Goal: Task Accomplishment & Management: Complete application form

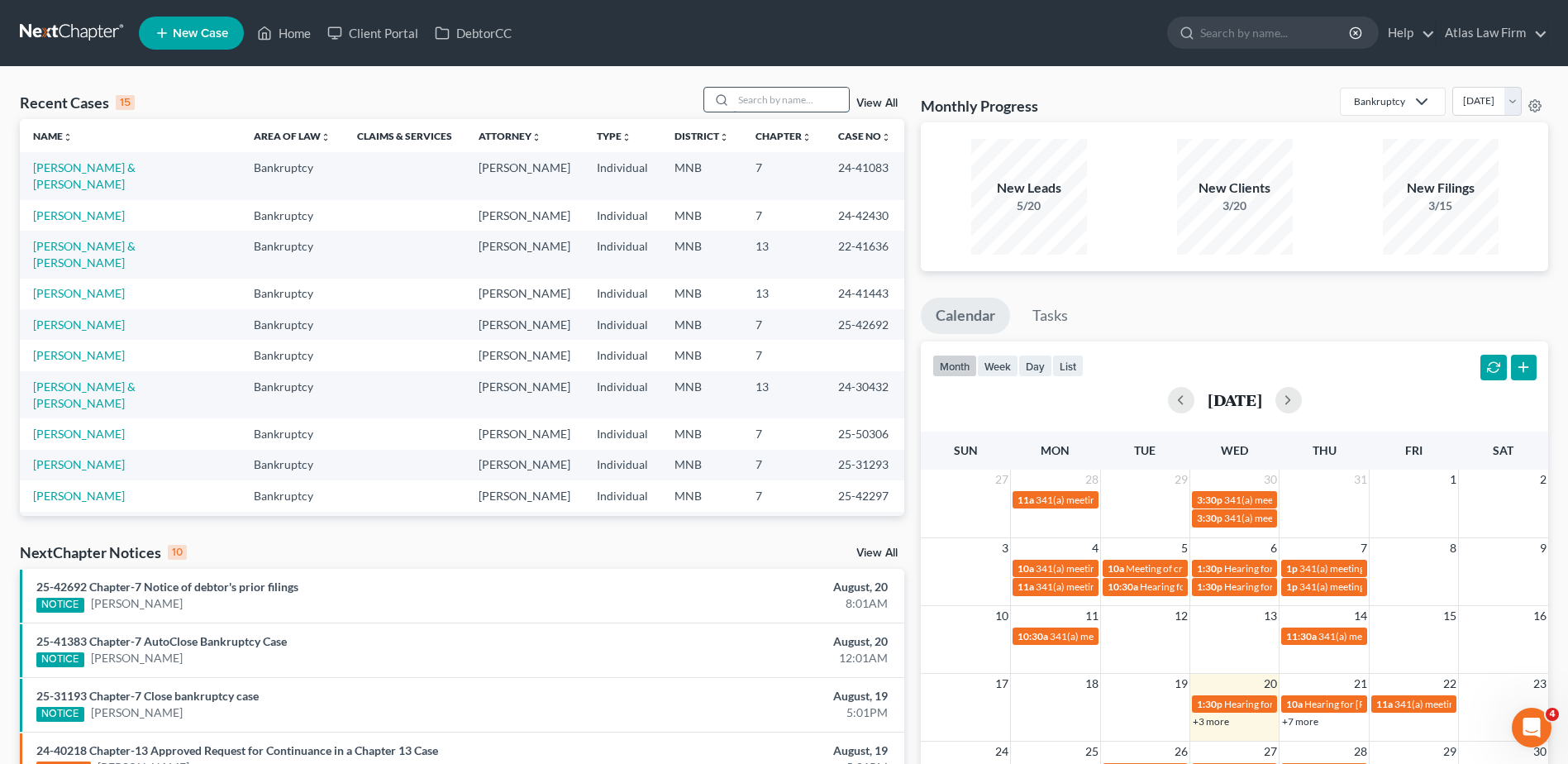
click at [742, 103] on input "search" at bounding box center [791, 100] width 116 height 24
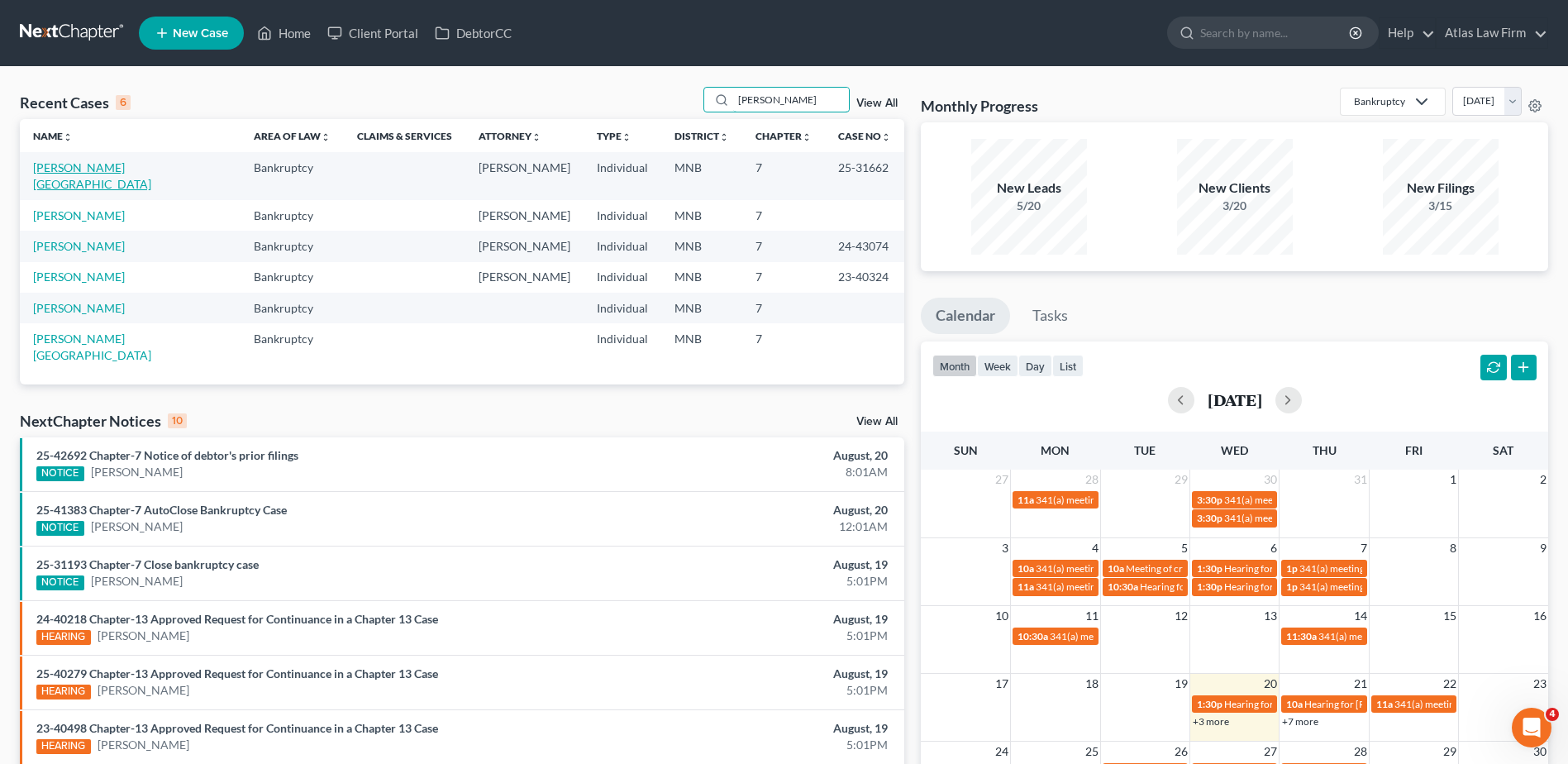
type input "[PERSON_NAME]"
click at [100, 166] on link "[PERSON_NAME][GEOGRAPHIC_DATA]" at bounding box center [92, 176] width 118 height 31
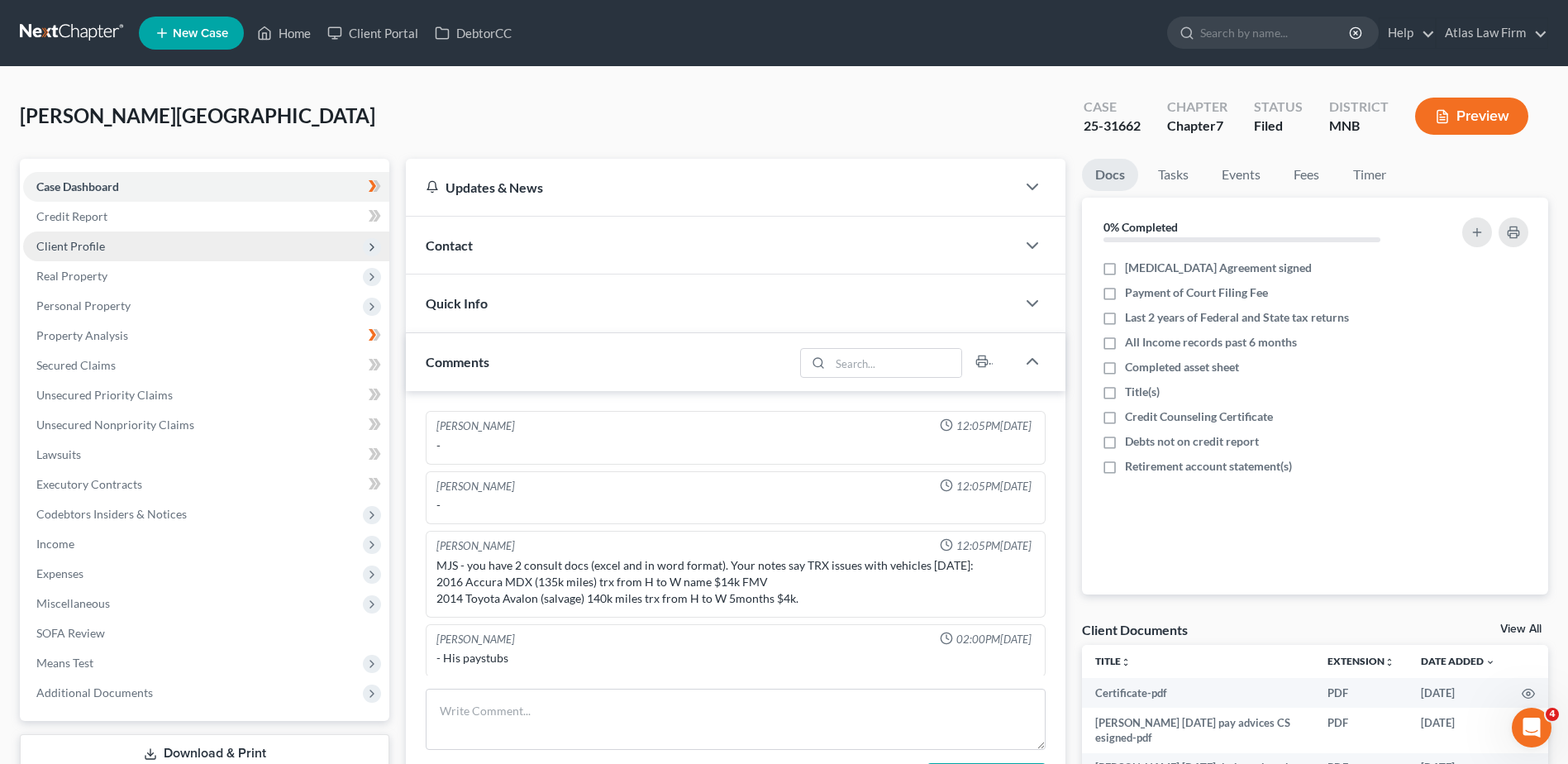
scroll to position [1172, 0]
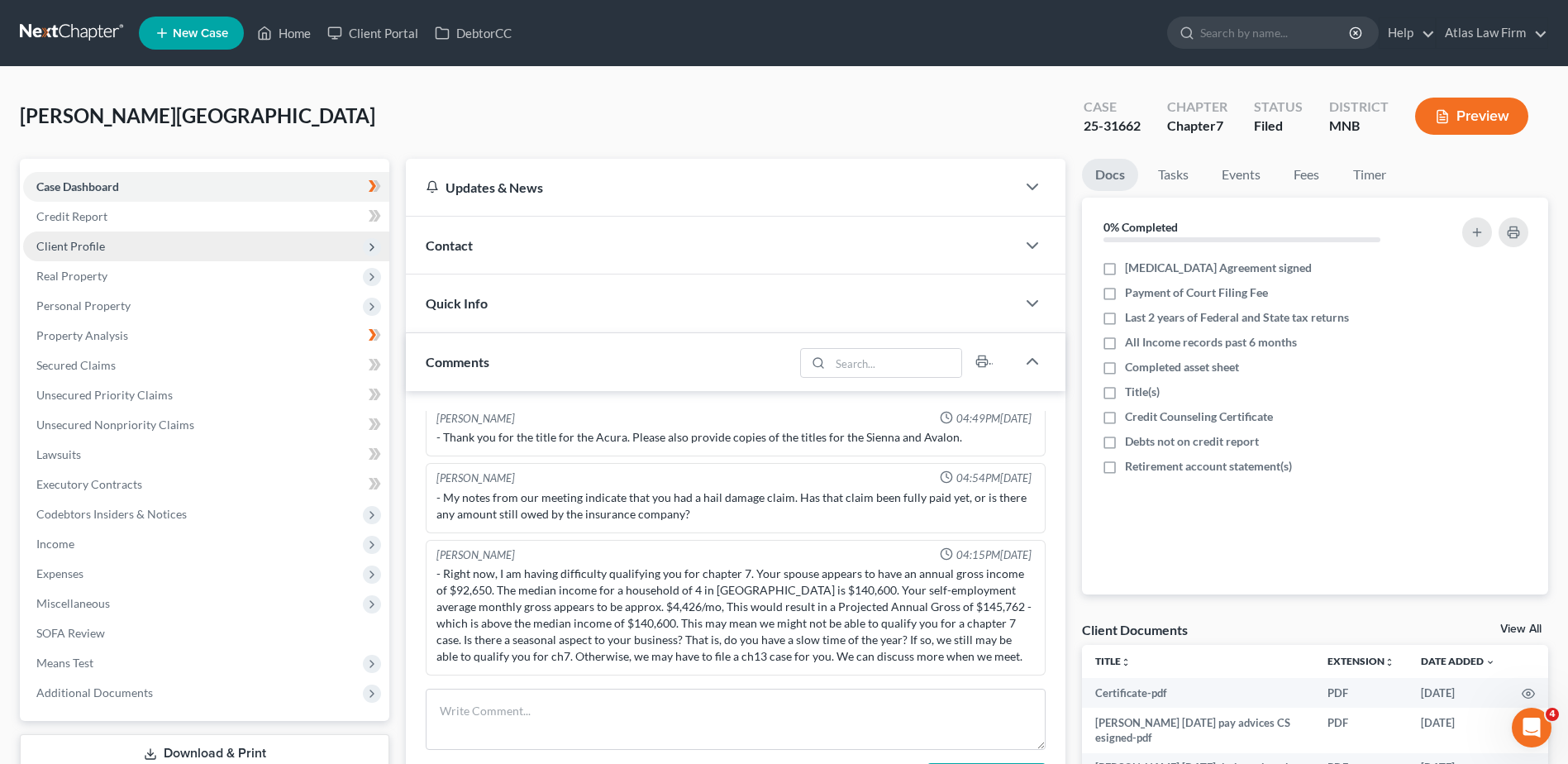
click at [158, 244] on span "Client Profile" at bounding box center [206, 247] width 366 height 30
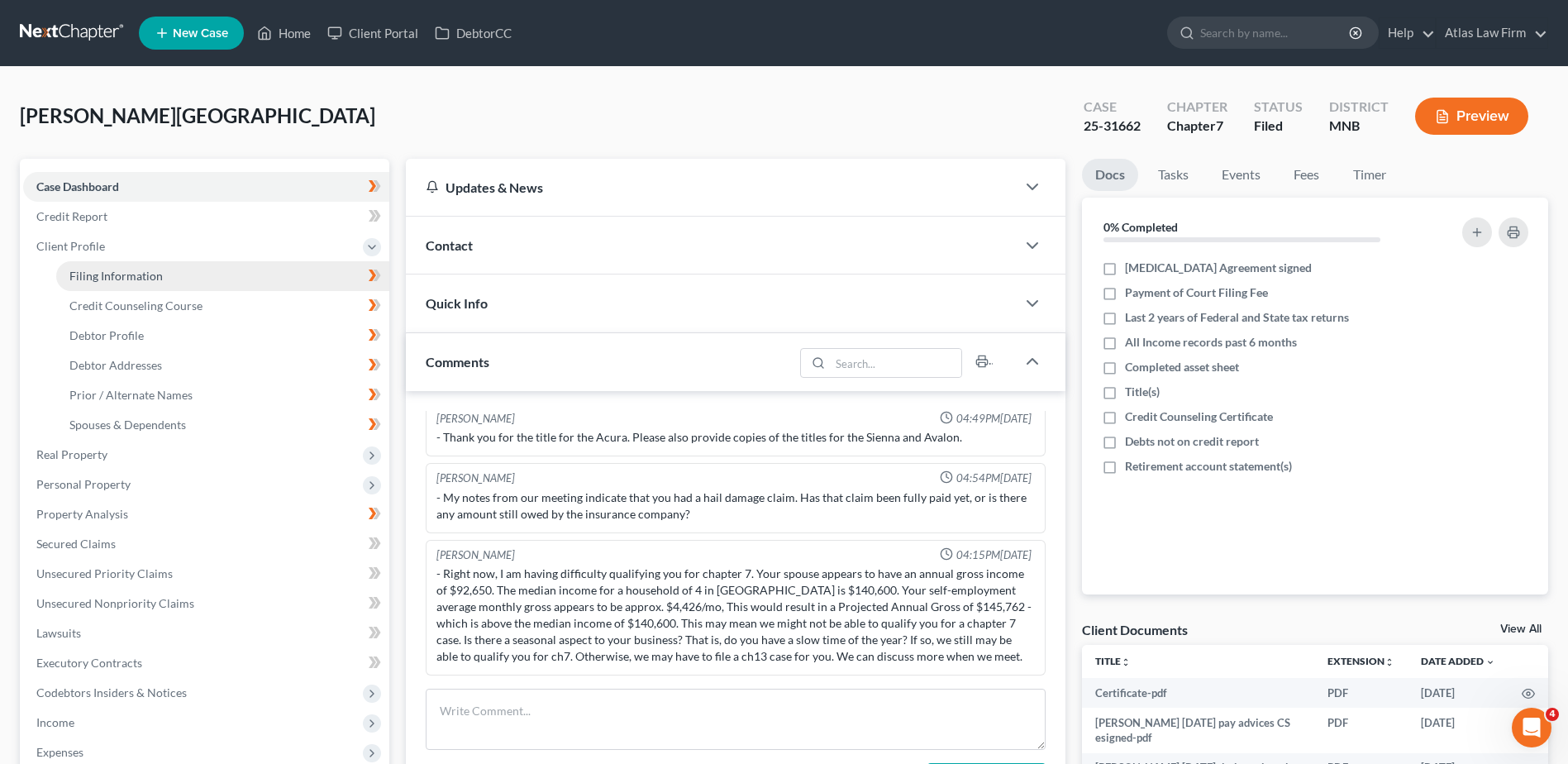
click at [183, 278] on link "Filing Information" at bounding box center [223, 277] width 333 height 30
select select "1"
select select "0"
select select "24"
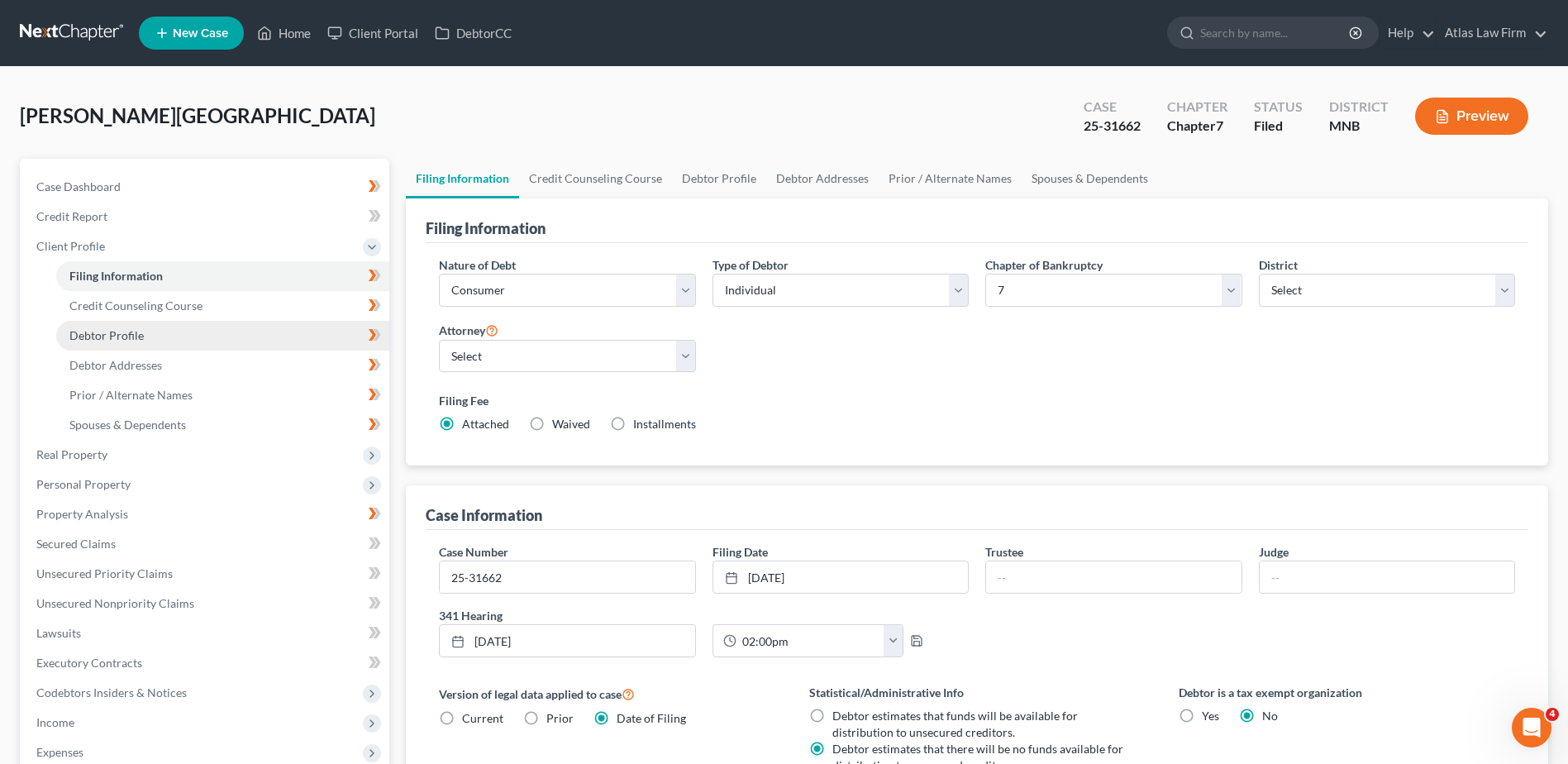
click at [162, 332] on link "Debtor Profile" at bounding box center [223, 336] width 333 height 30
select select "1"
select select "3"
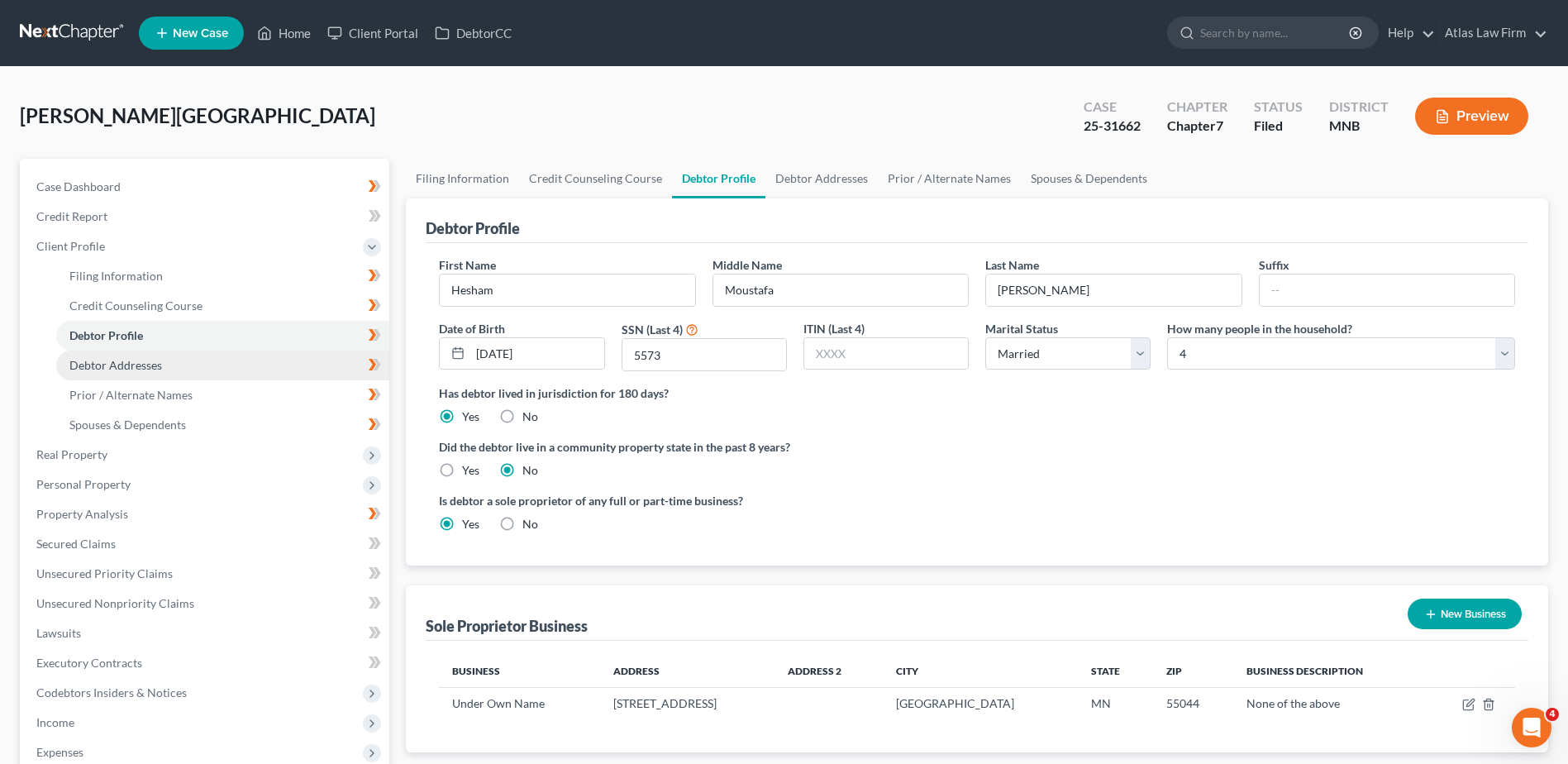
click at [152, 368] on span "Debtor Addresses" at bounding box center [116, 366] width 93 height 14
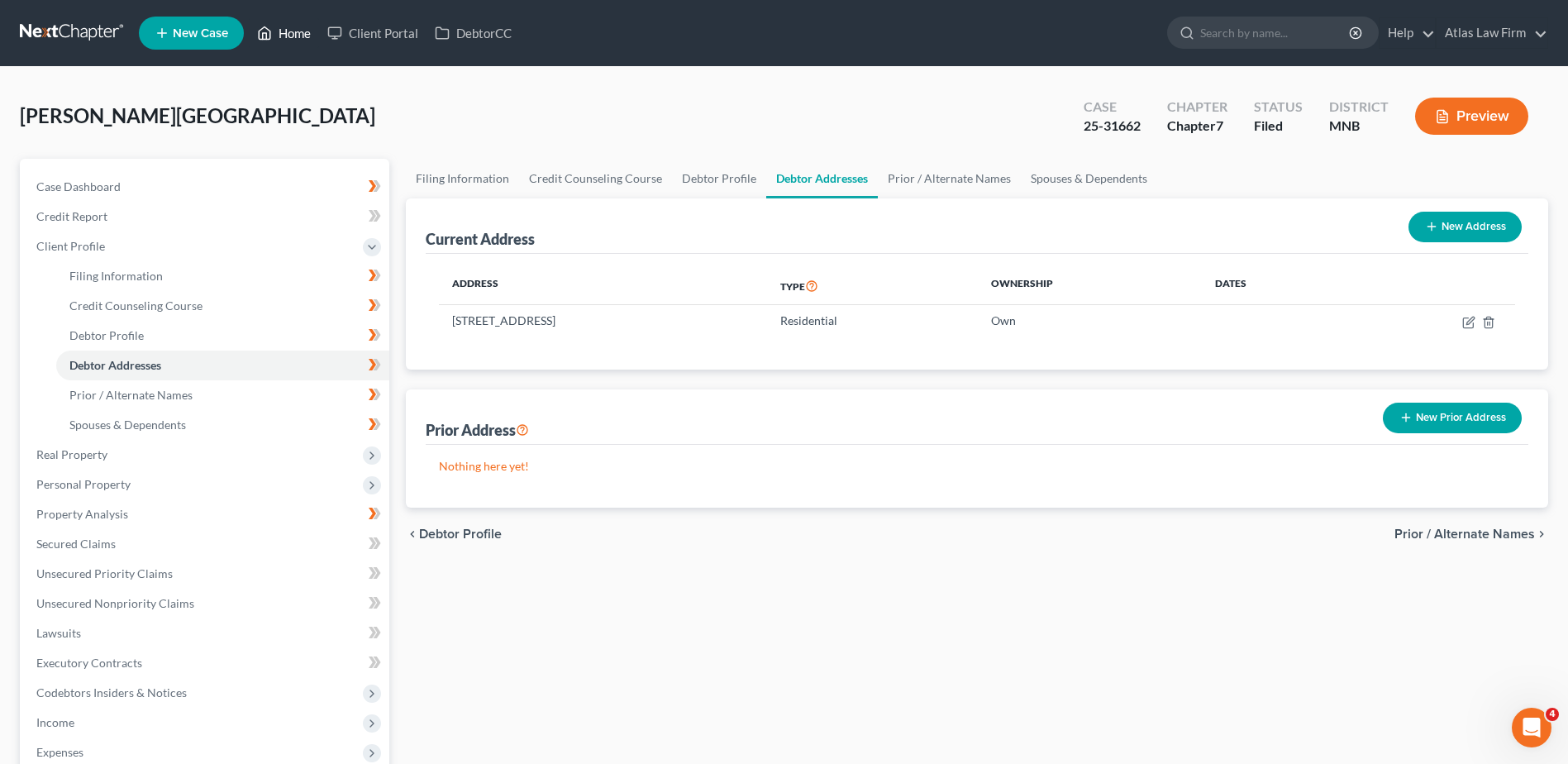
click at [297, 37] on link "Home" at bounding box center [283, 33] width 70 height 30
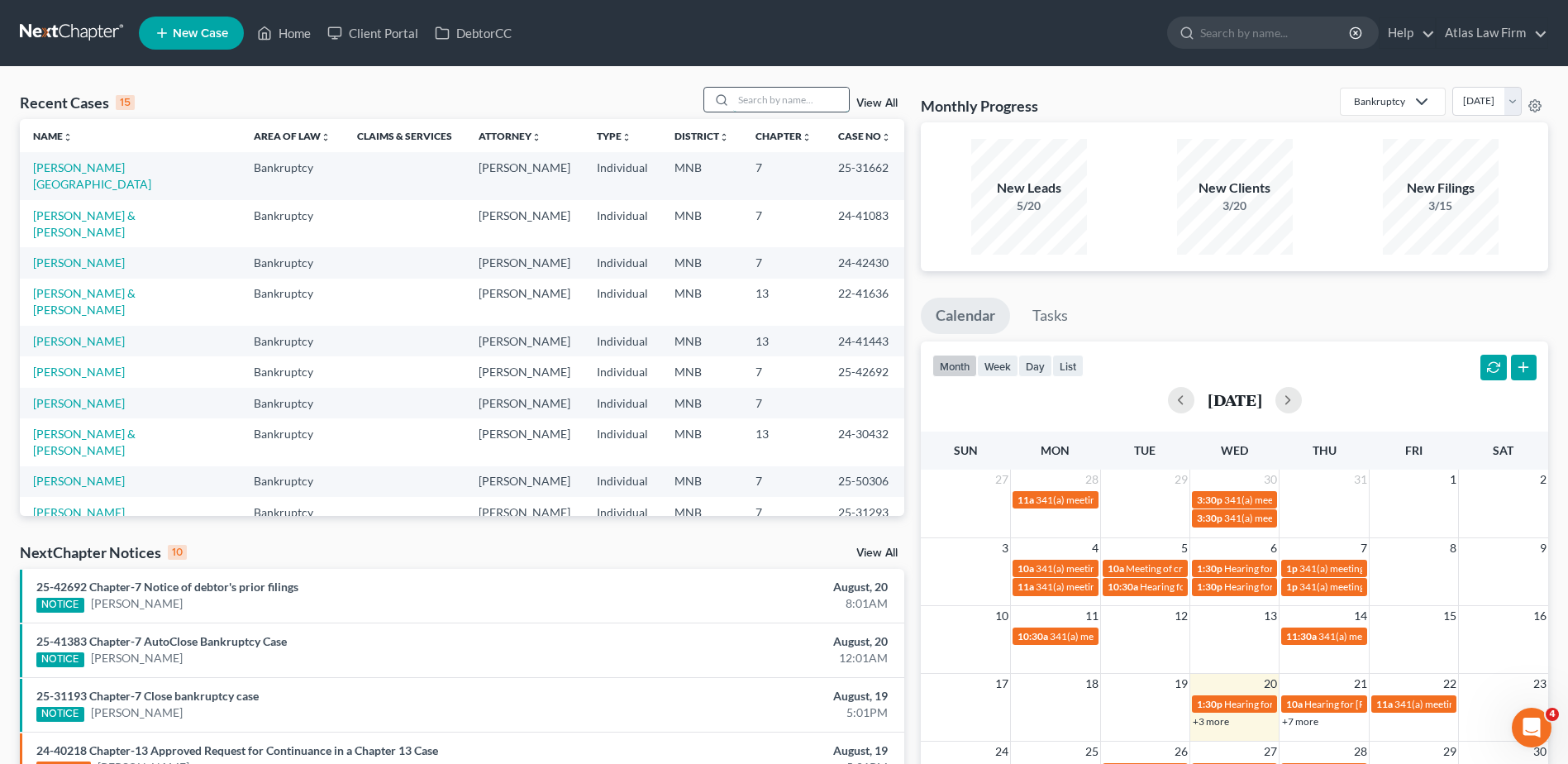
click at [749, 103] on input "search" at bounding box center [791, 100] width 116 height 24
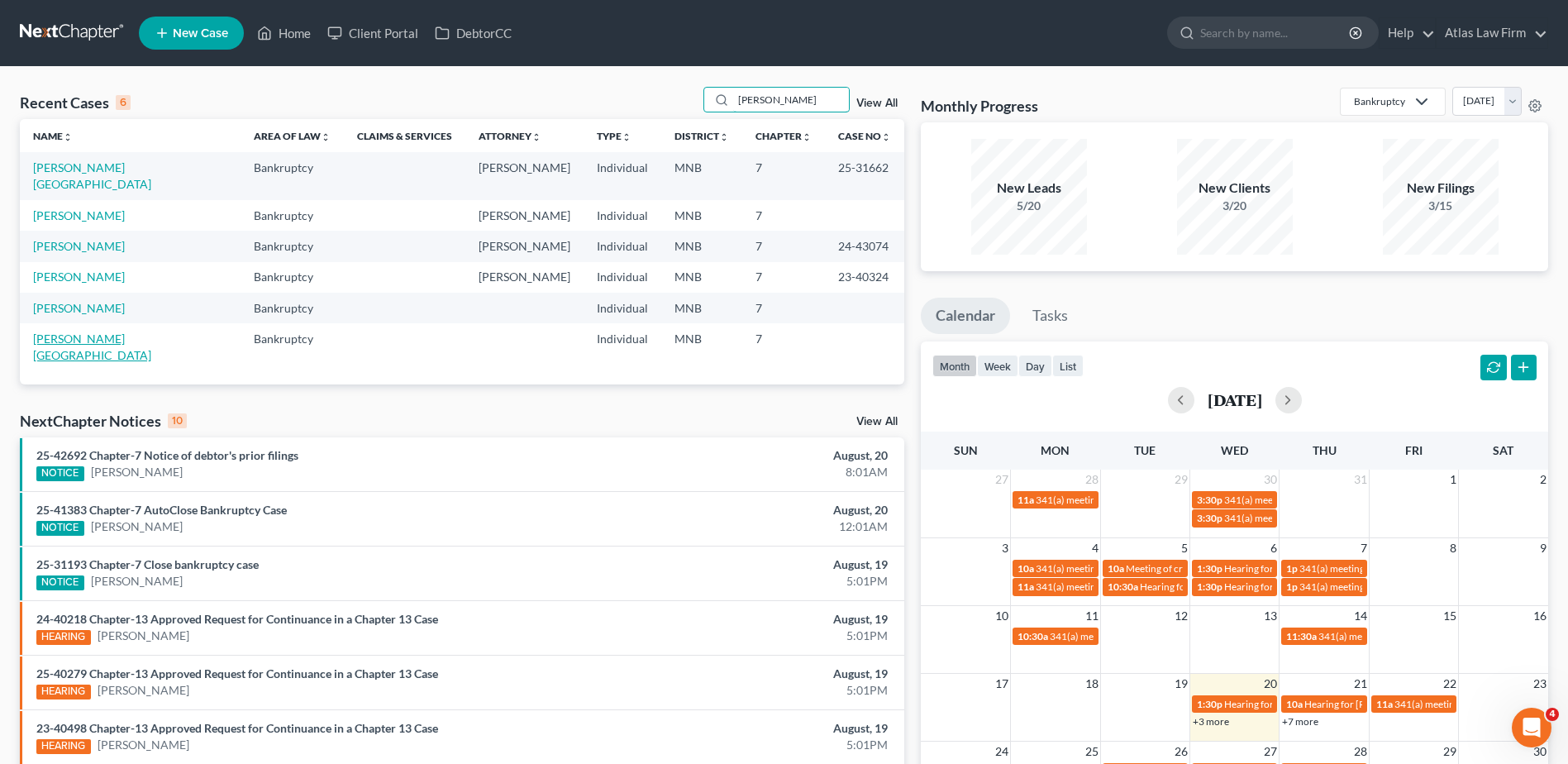
type input "[PERSON_NAME]"
click at [104, 332] on link "[PERSON_NAME][GEOGRAPHIC_DATA]" at bounding box center [92, 347] width 118 height 31
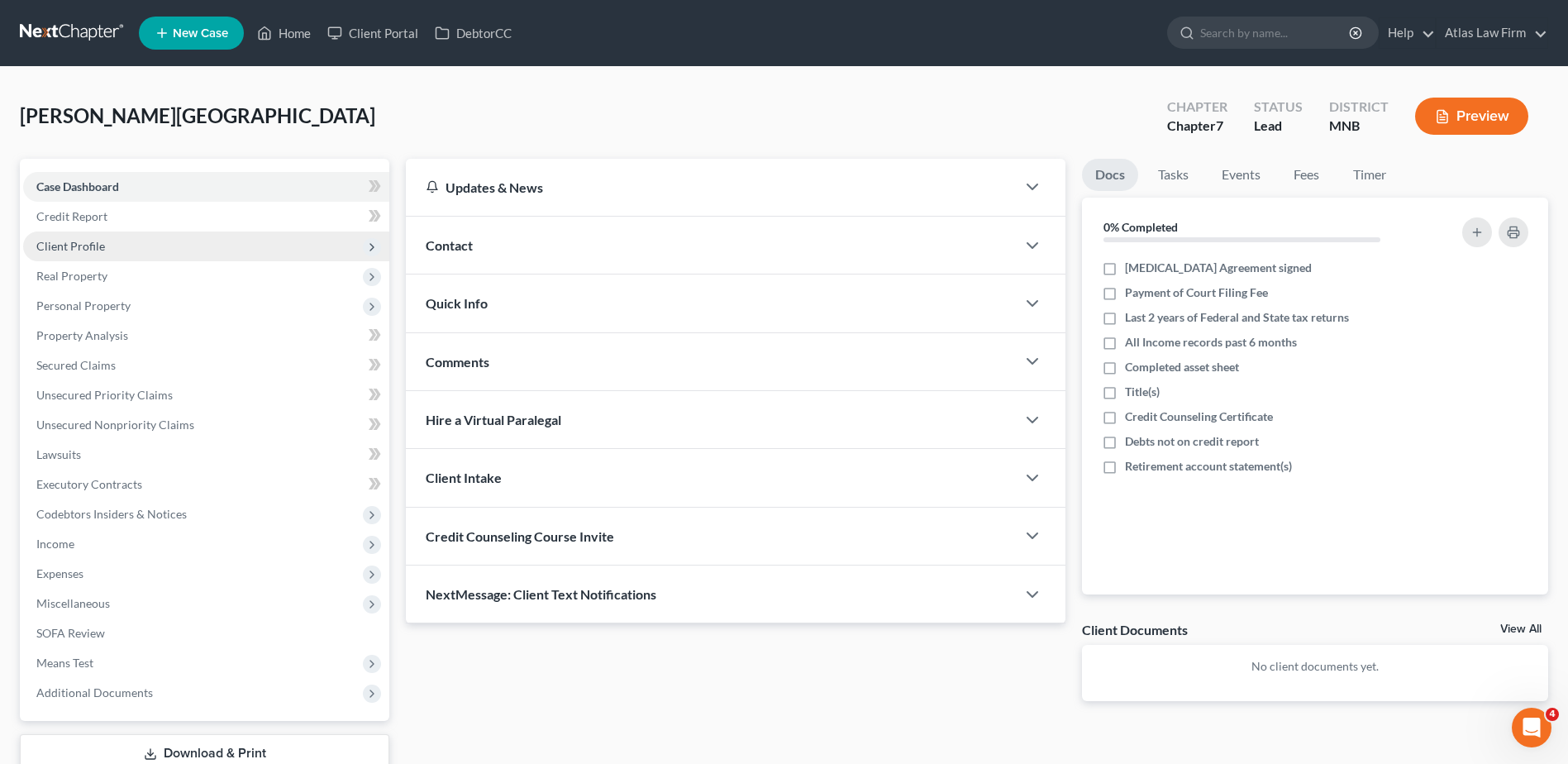
click at [129, 250] on span "Client Profile" at bounding box center [206, 247] width 366 height 30
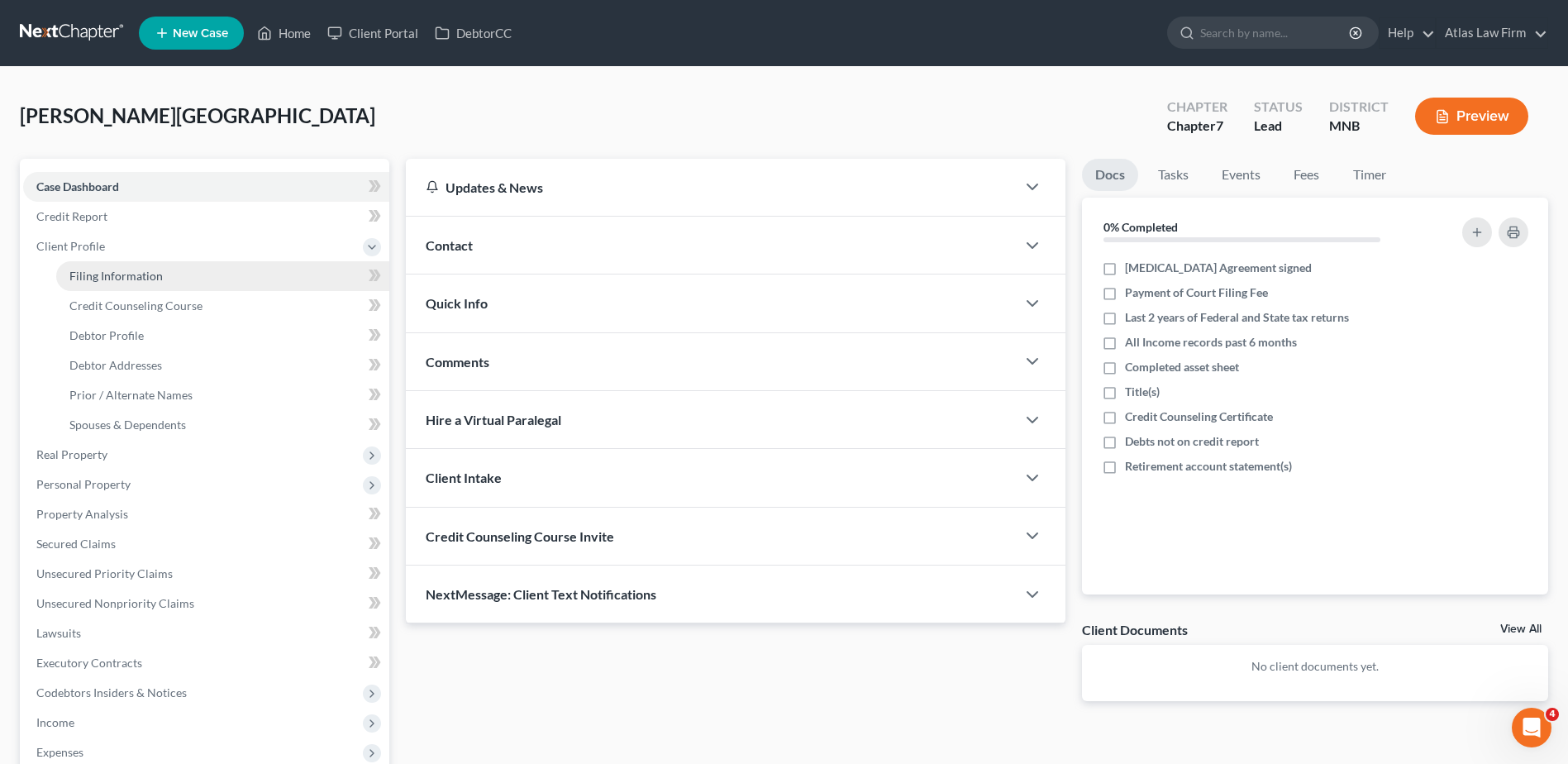
click at [154, 279] on span "Filing Information" at bounding box center [117, 276] width 94 height 14
select select "1"
select select "0"
select select "42"
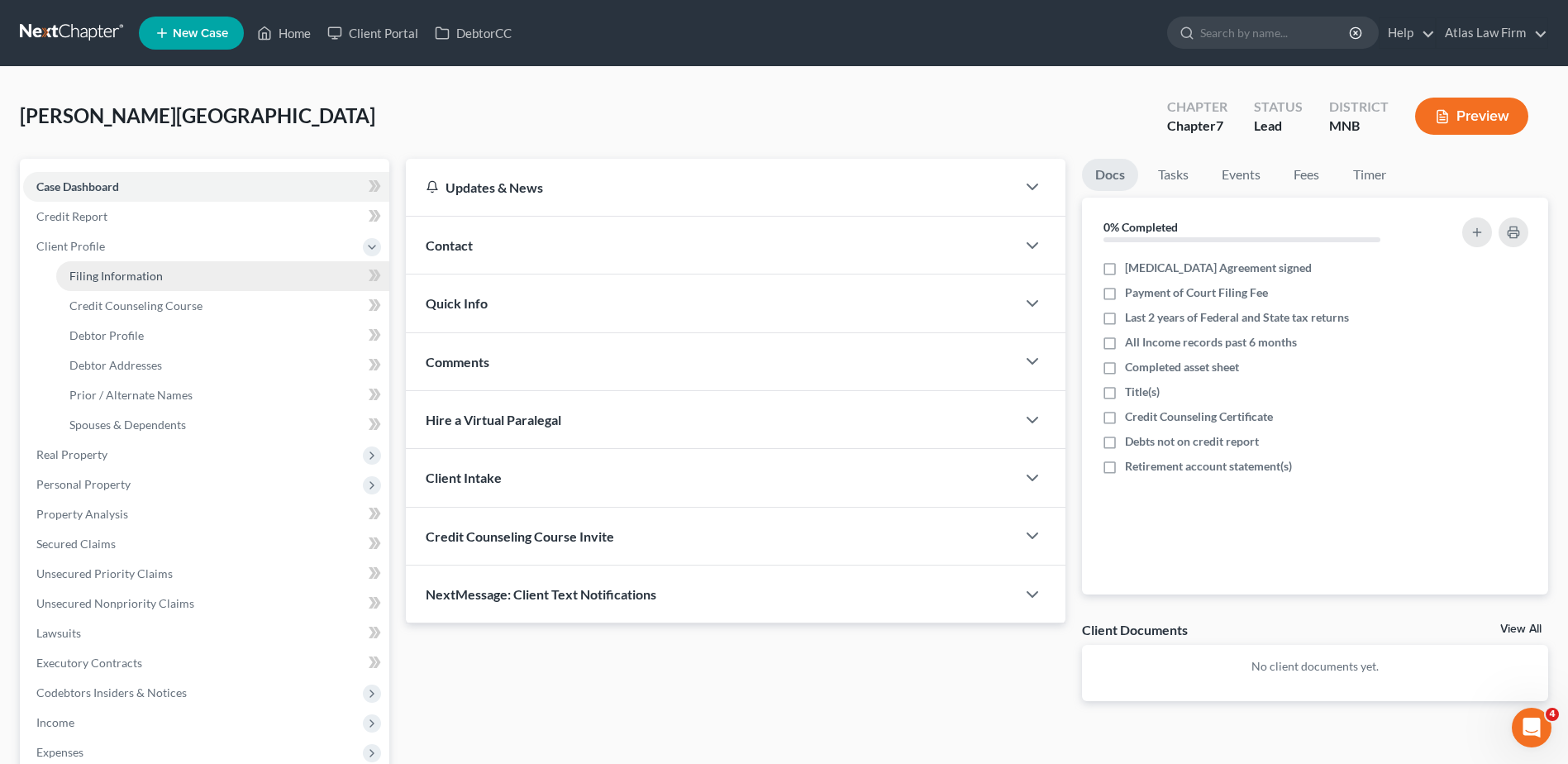
select select "24"
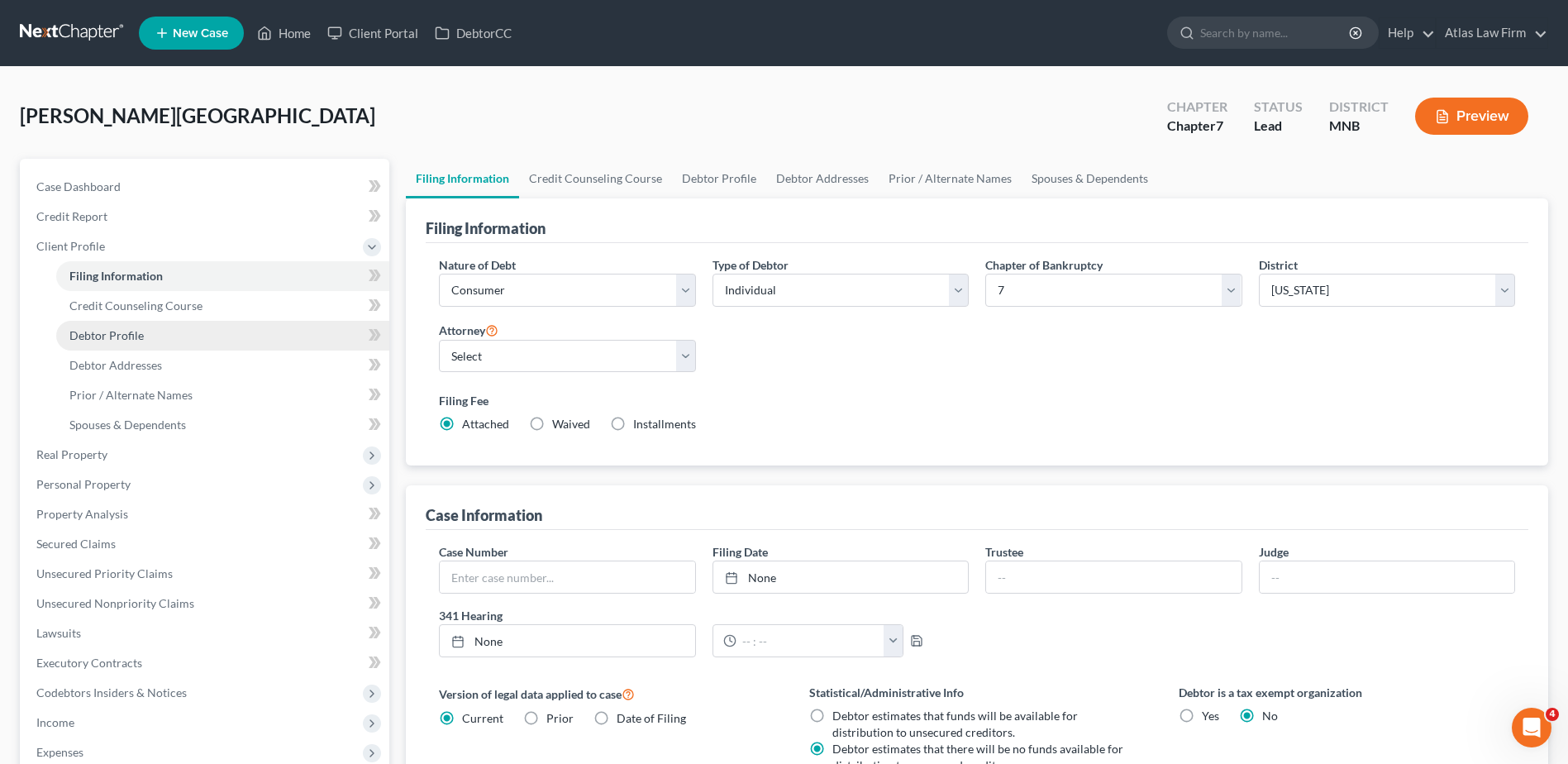
click at [160, 337] on link "Debtor Profile" at bounding box center [223, 336] width 333 height 30
select select "0"
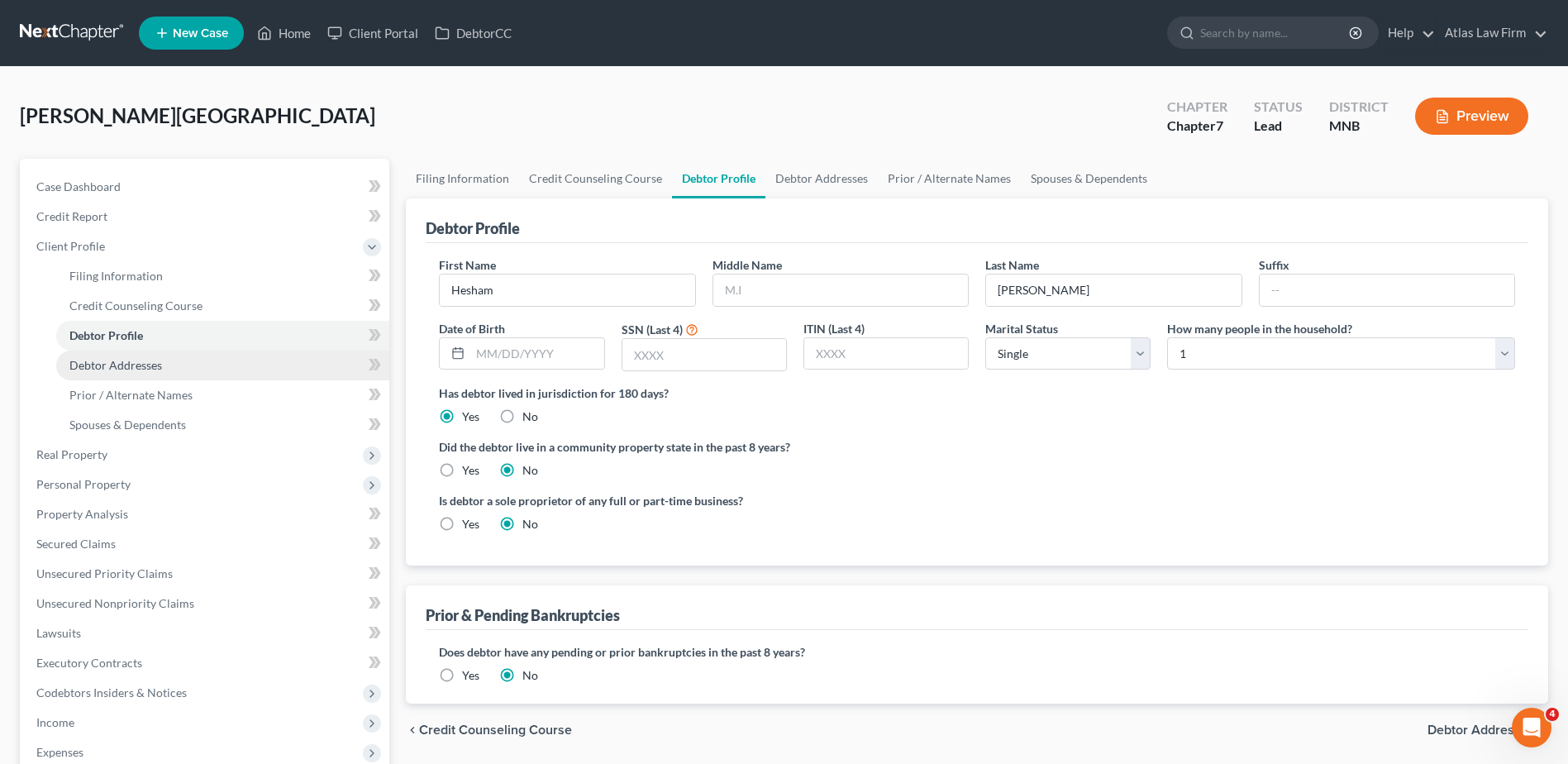
click at [144, 366] on span "Debtor Addresses" at bounding box center [116, 366] width 93 height 14
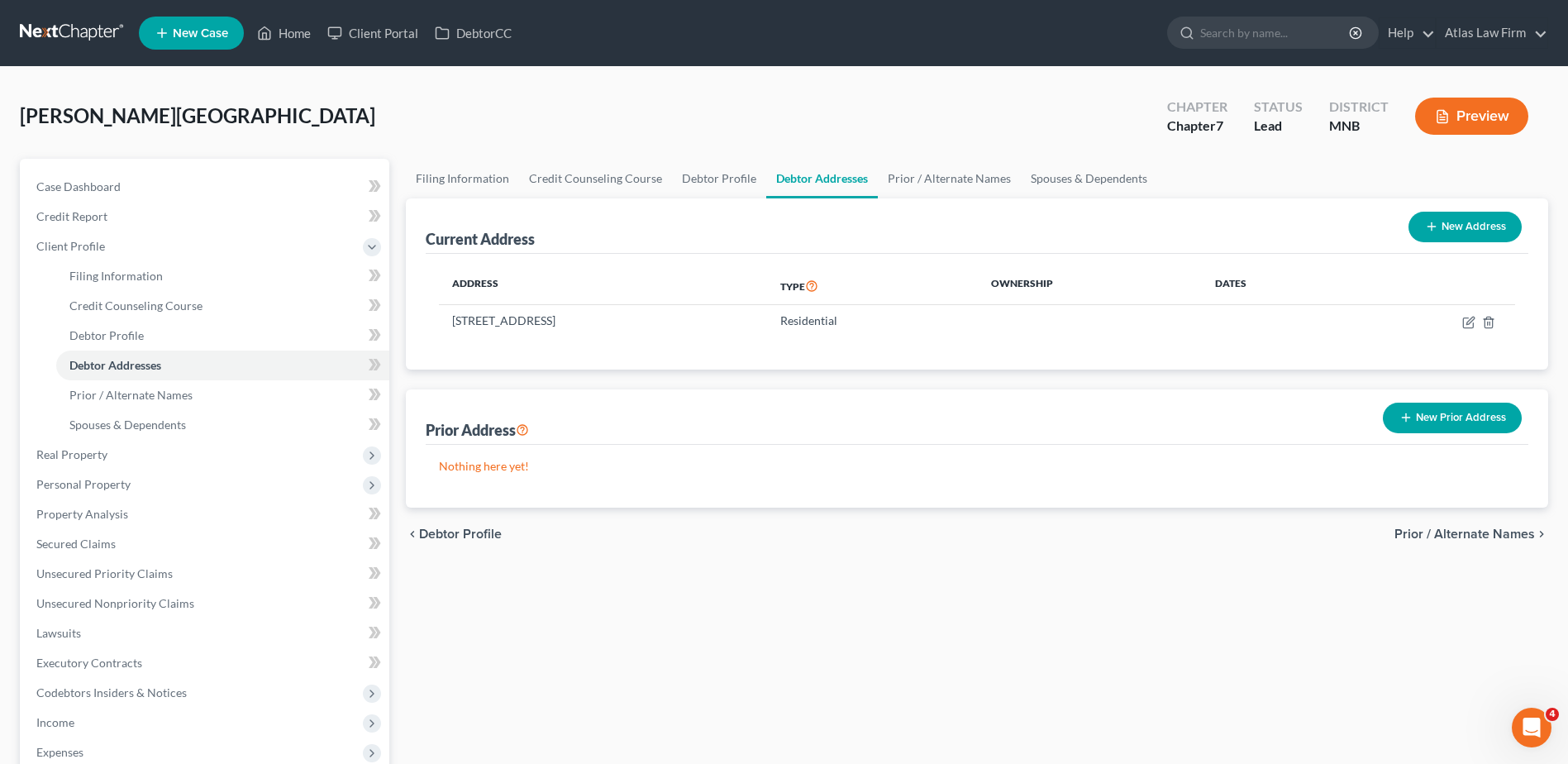
click at [259, 134] on div "[PERSON_NAME] Upgraded Chapter Chapter 7 Status Lead District [GEOGRAPHIC_DATA]…" at bounding box center [784, 123] width 1528 height 72
click at [296, 31] on link "Home" at bounding box center [283, 33] width 70 height 30
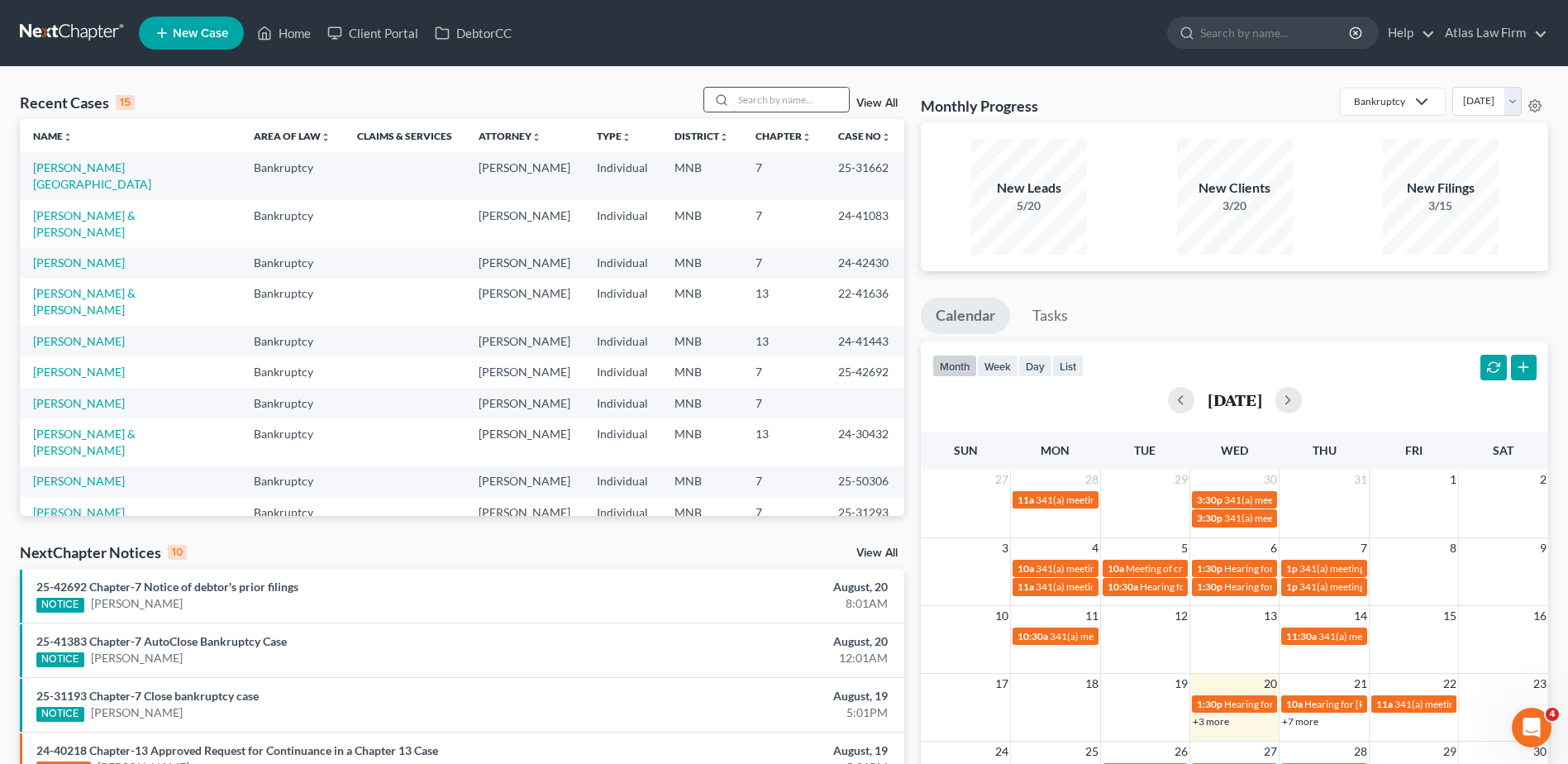
click at [773, 104] on input "search" at bounding box center [791, 100] width 116 height 24
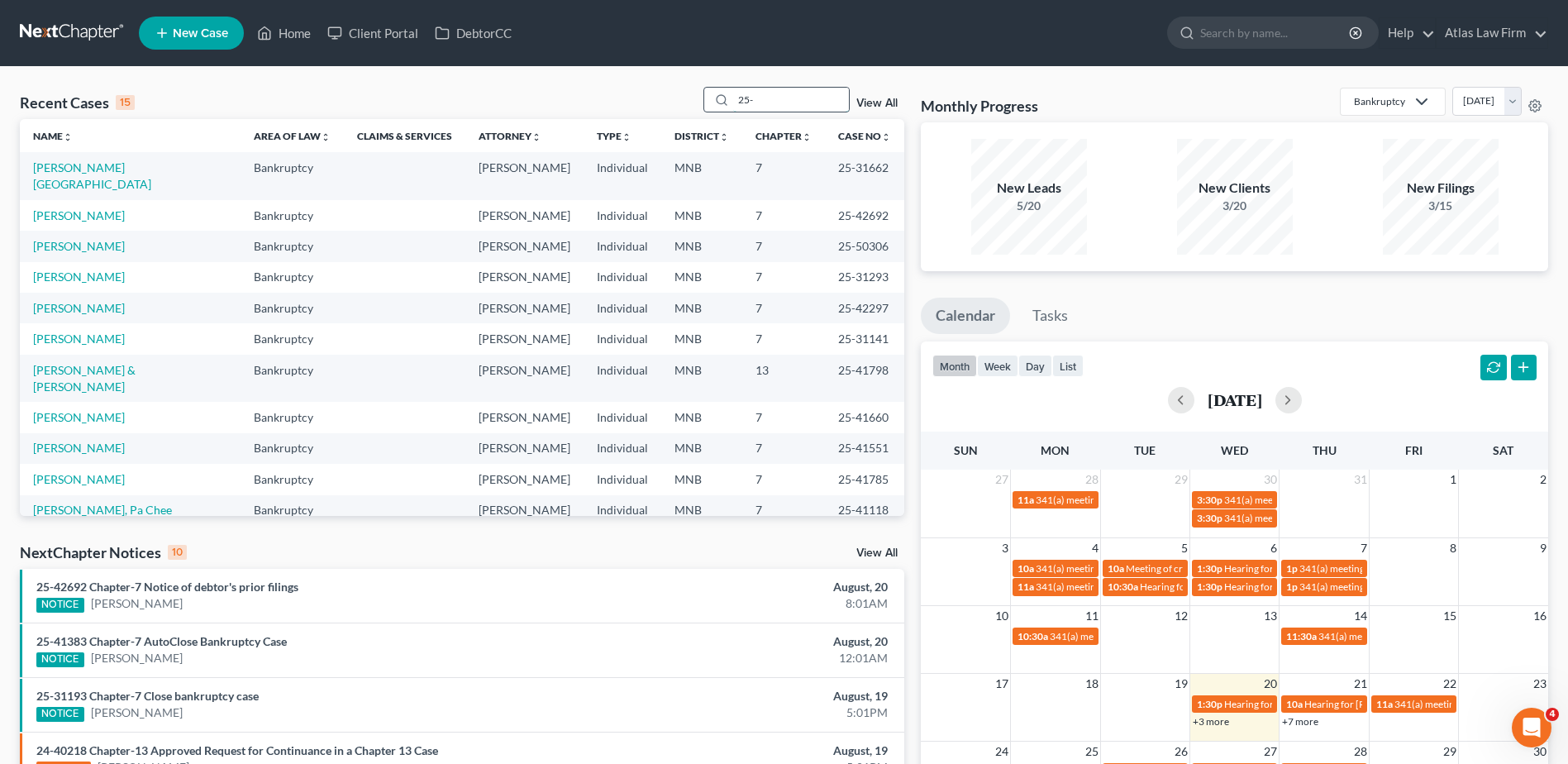
click at [768, 95] on input "25-" at bounding box center [791, 100] width 116 height 24
type input "2"
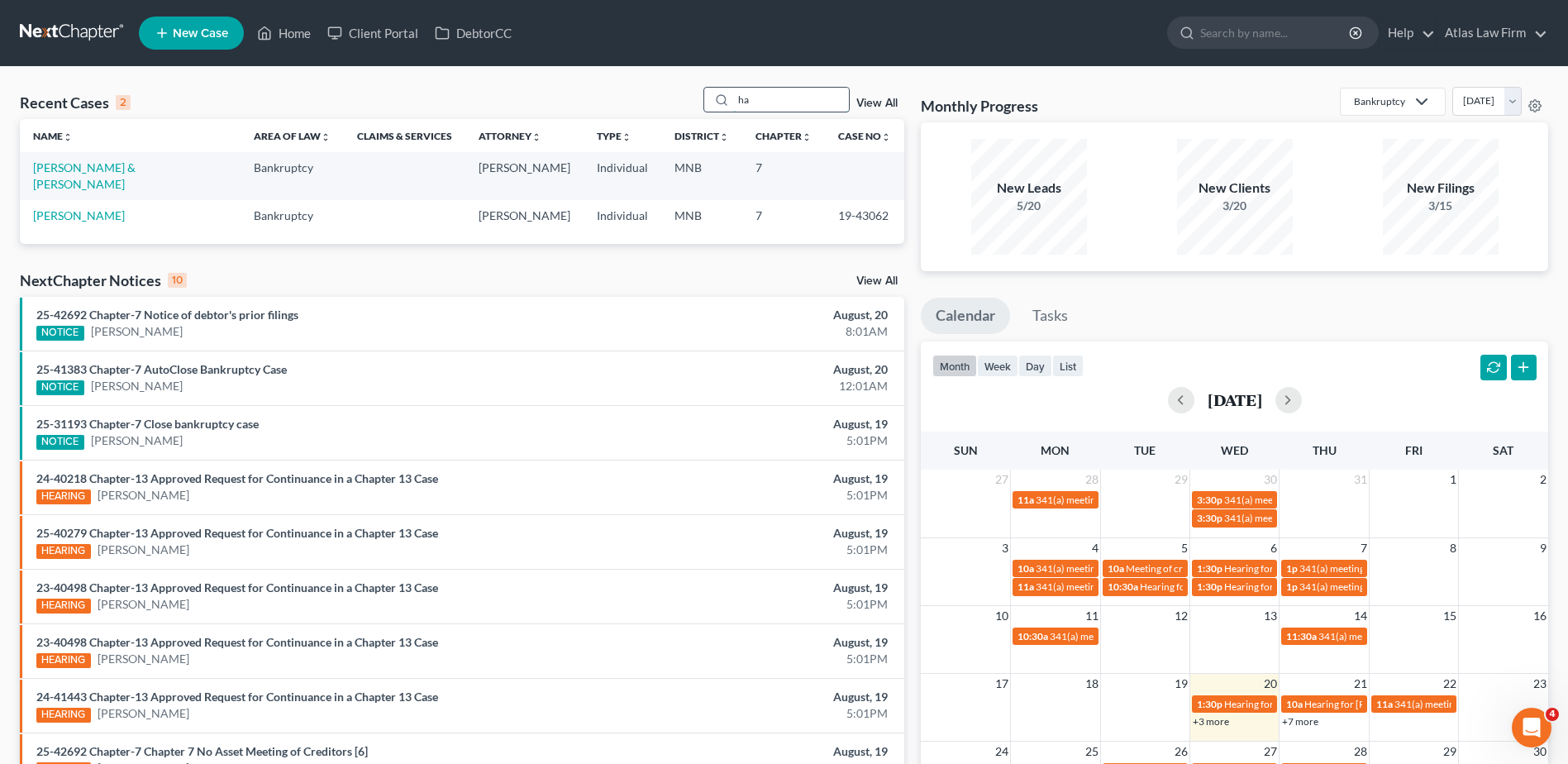
type input "h"
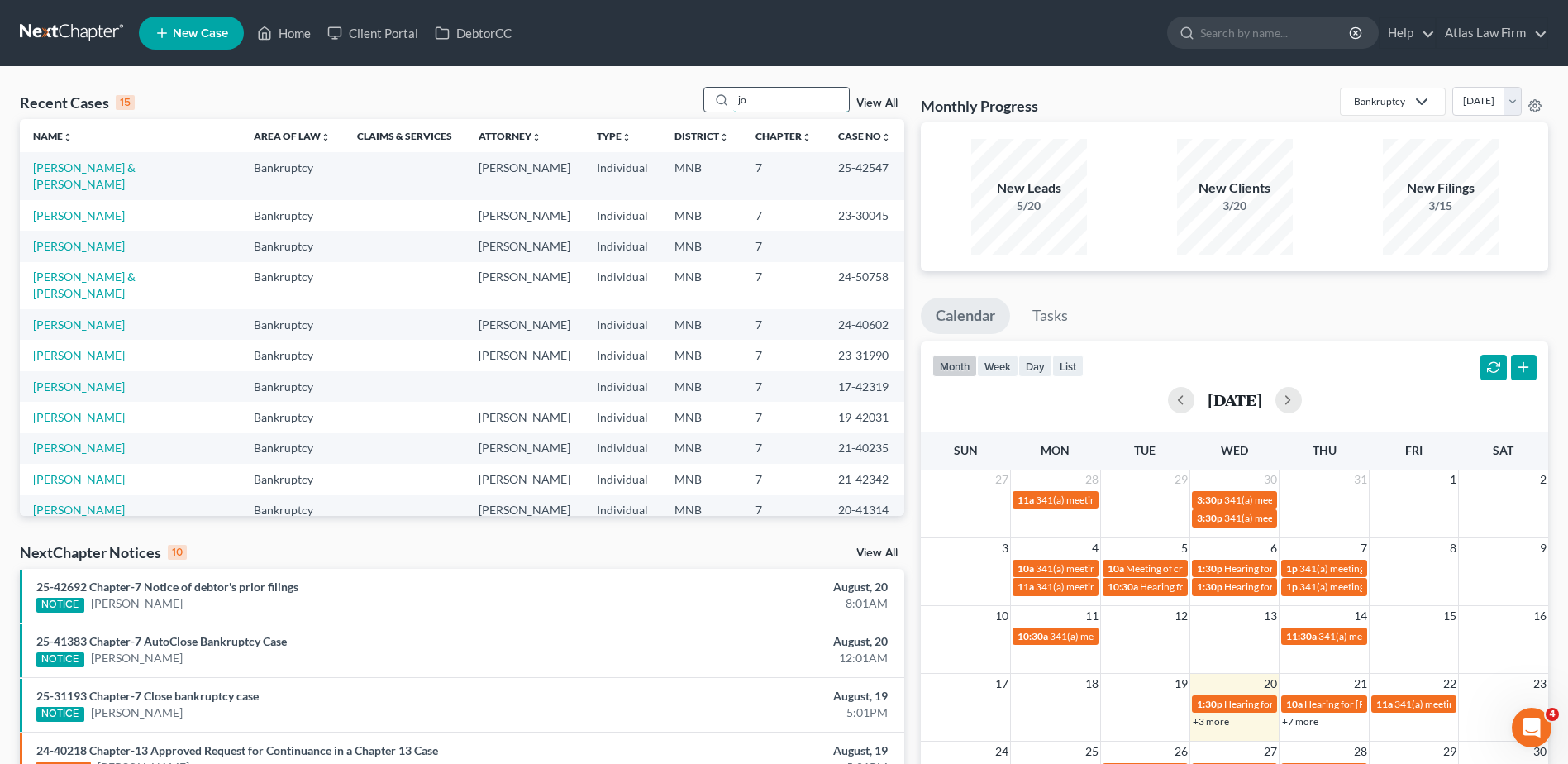
type input "j"
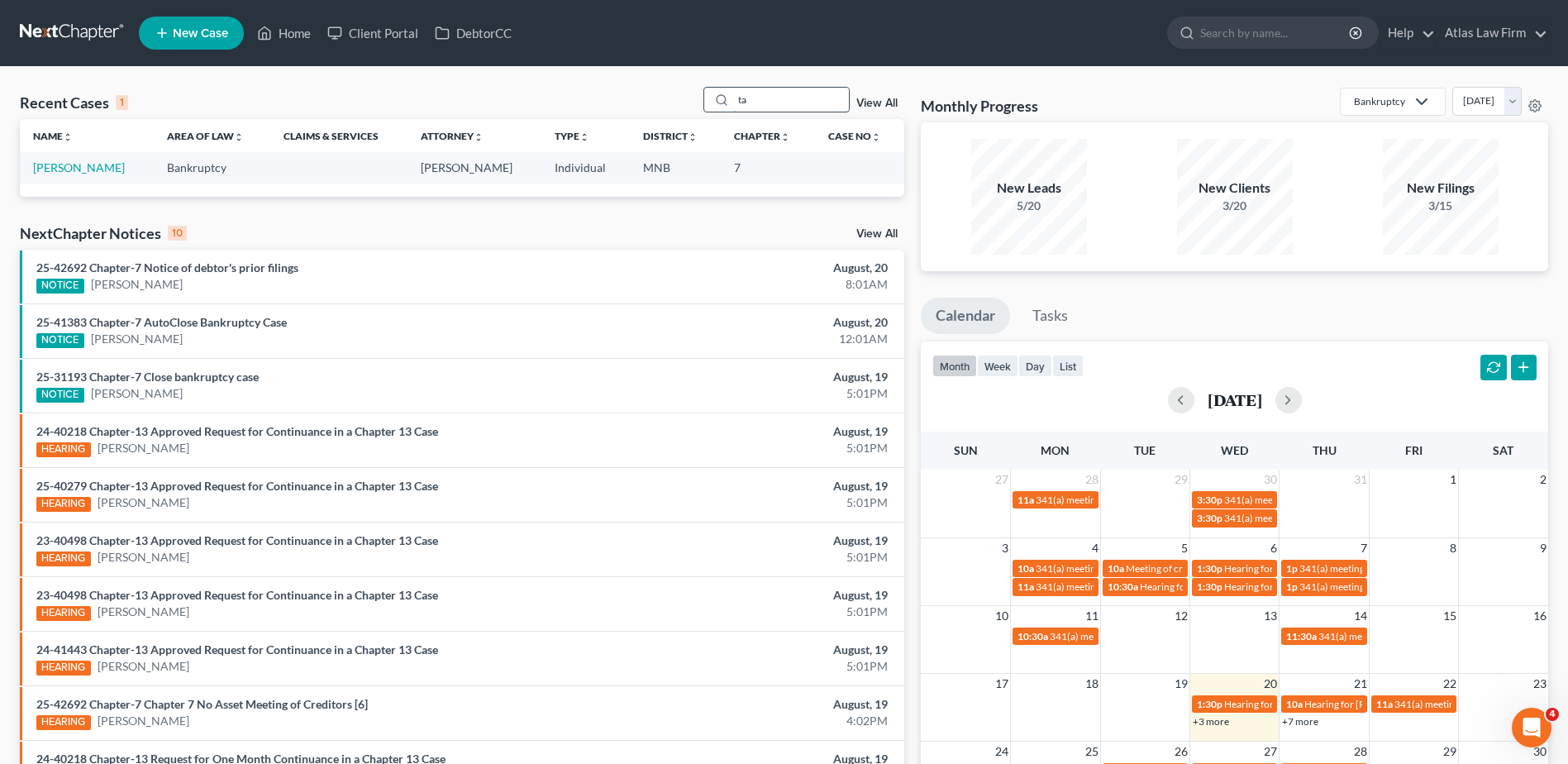
type input "t"
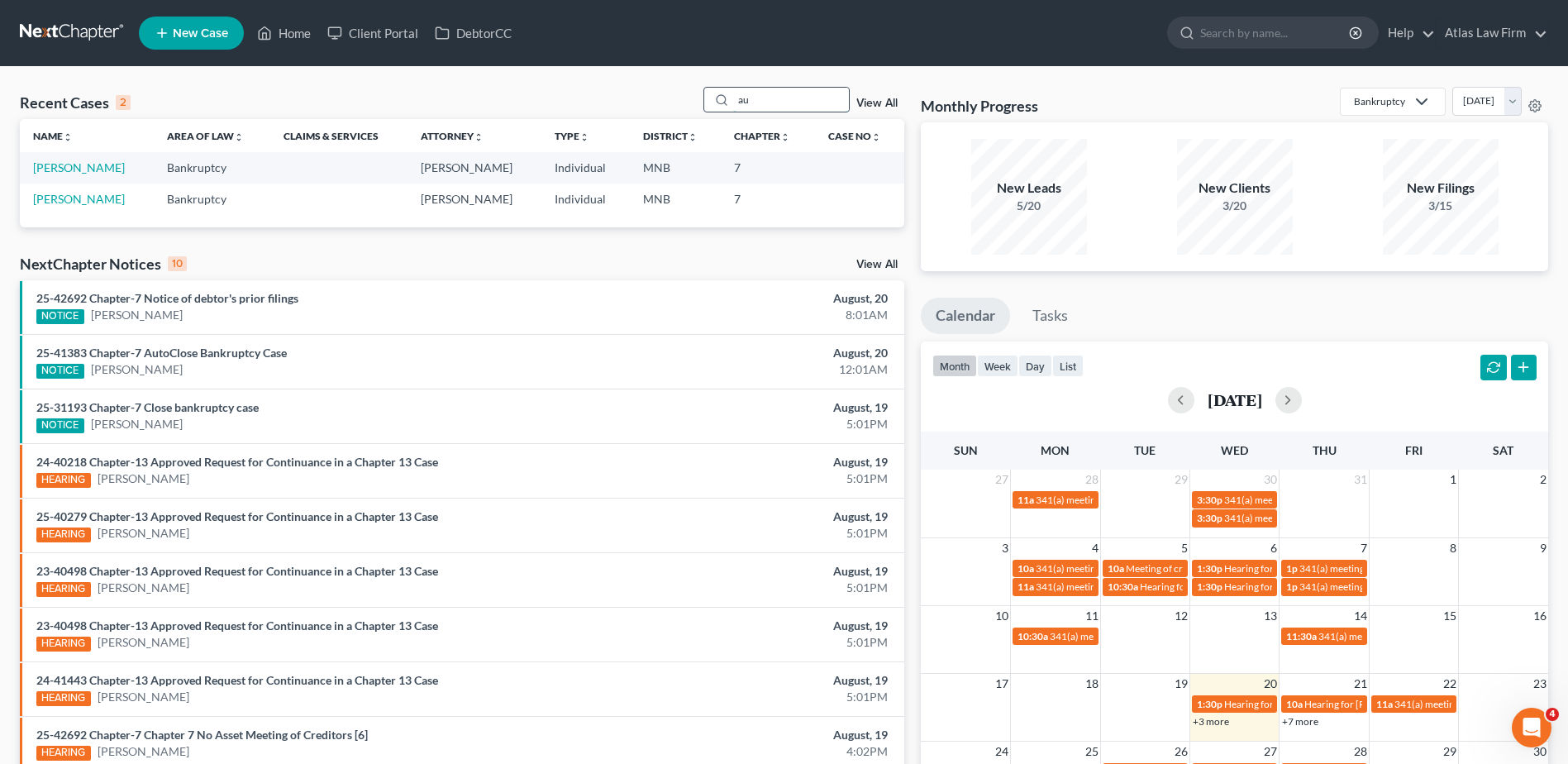
type input "a"
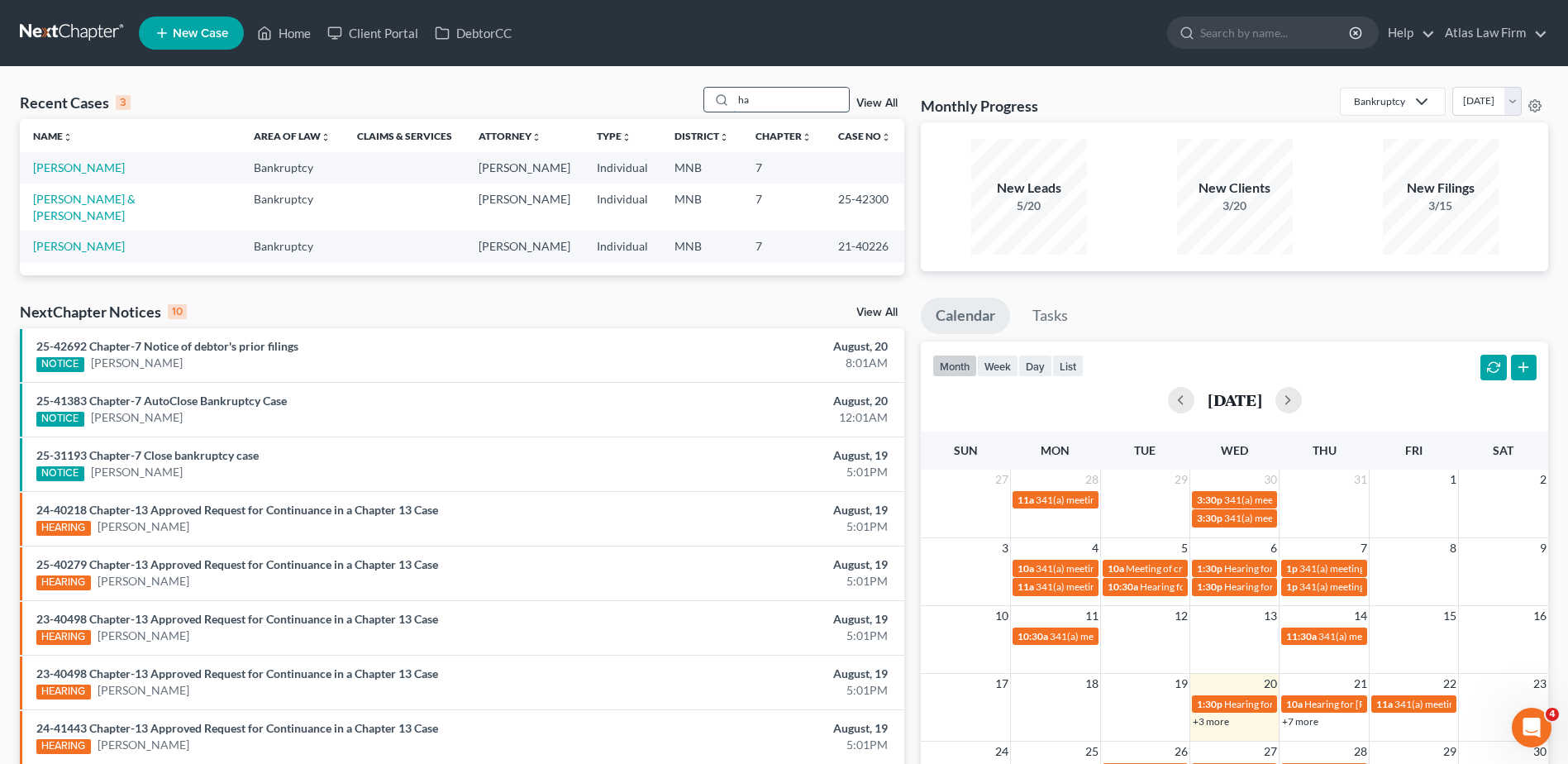
type input "h"
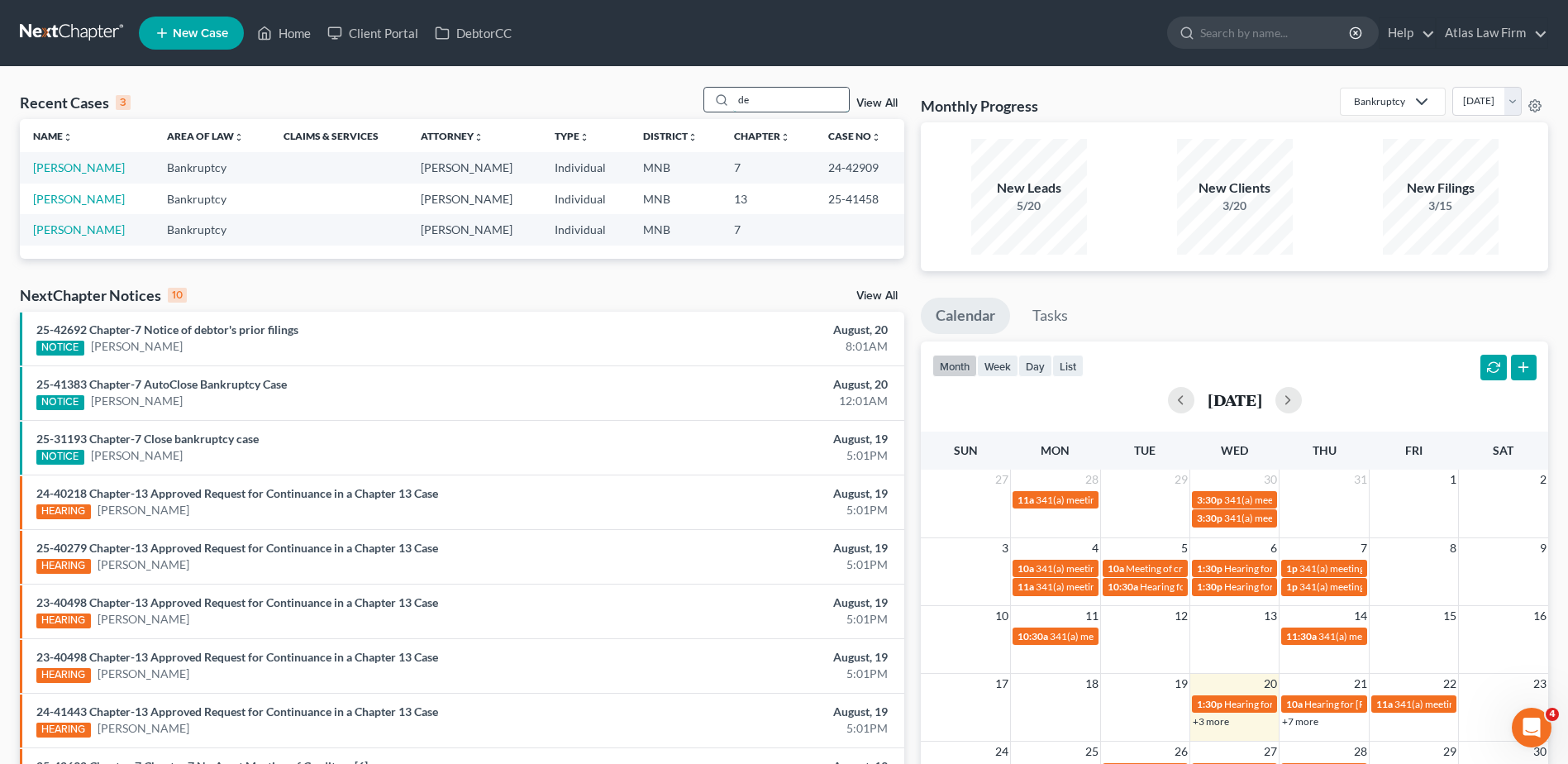
type input "d"
type input "f"
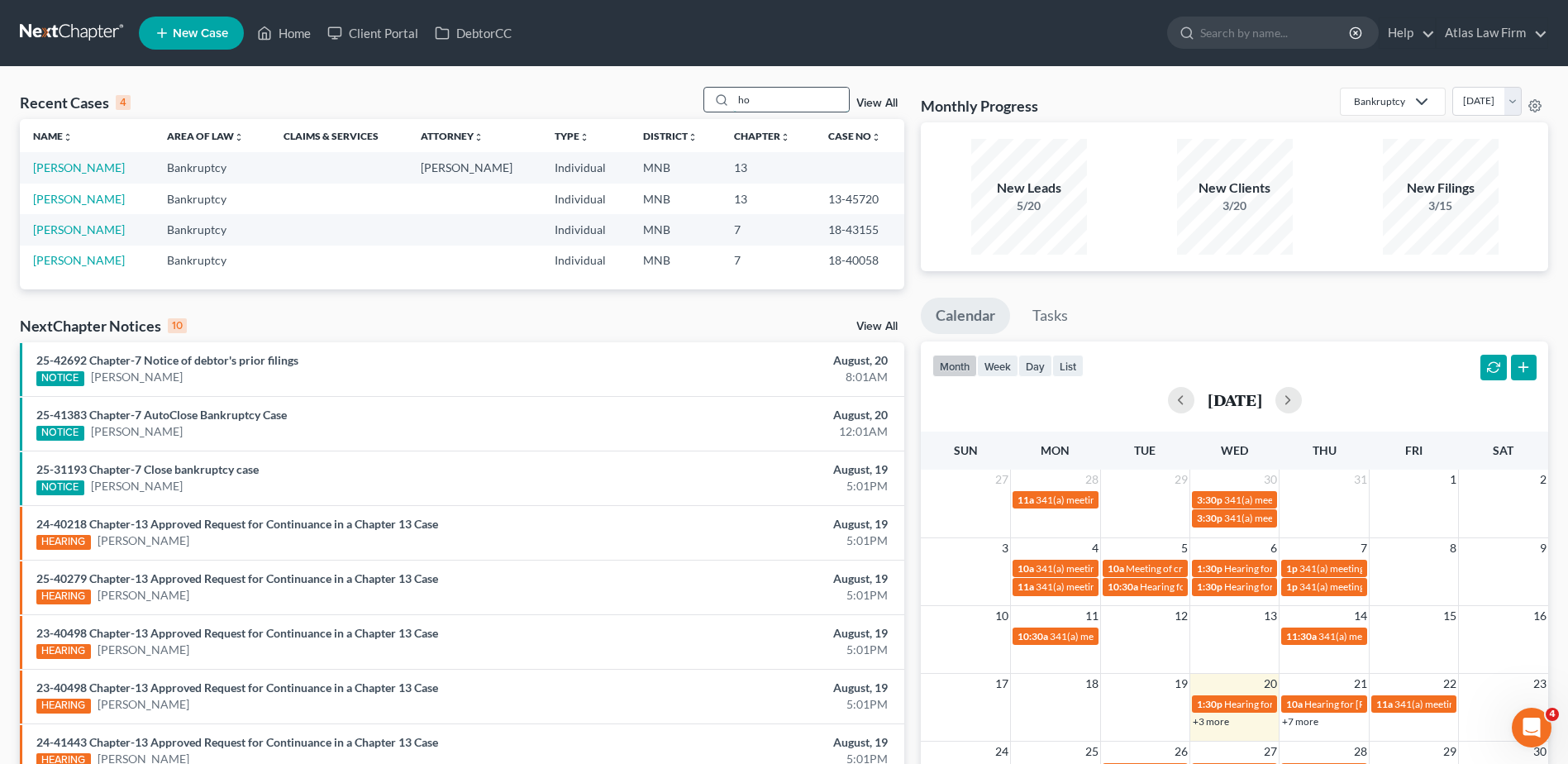
type input "h"
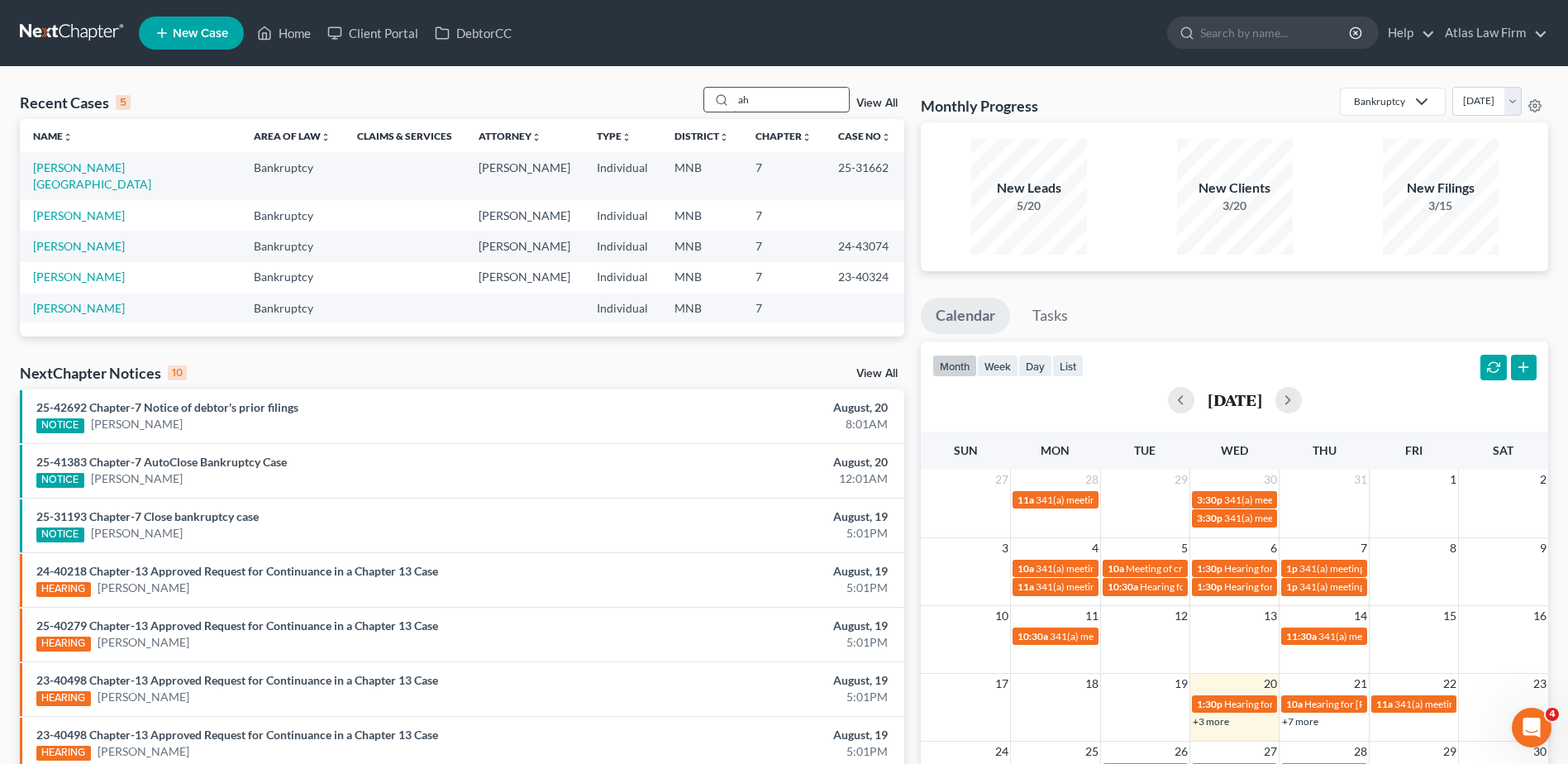
type input "a"
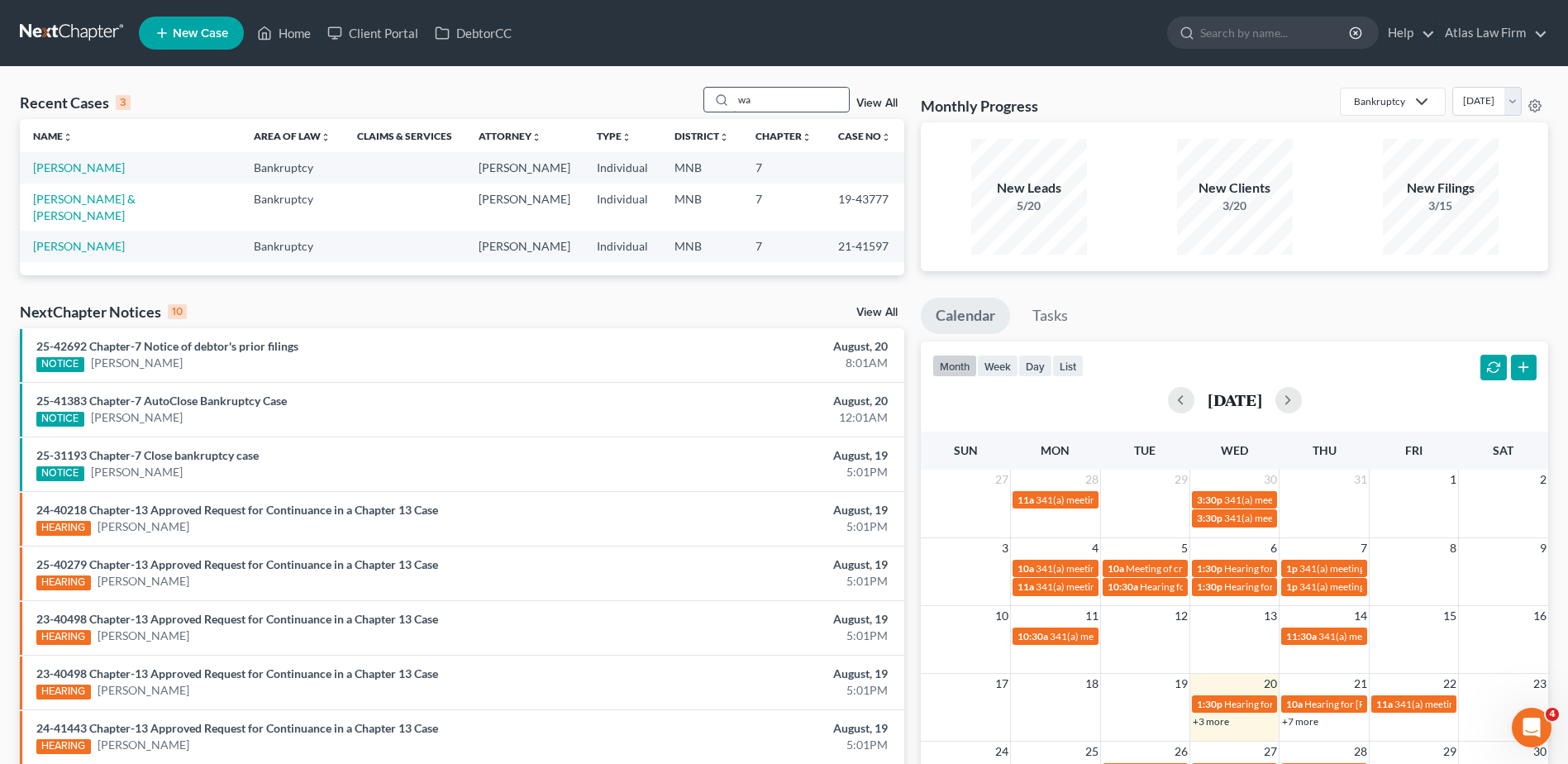
type input "w"
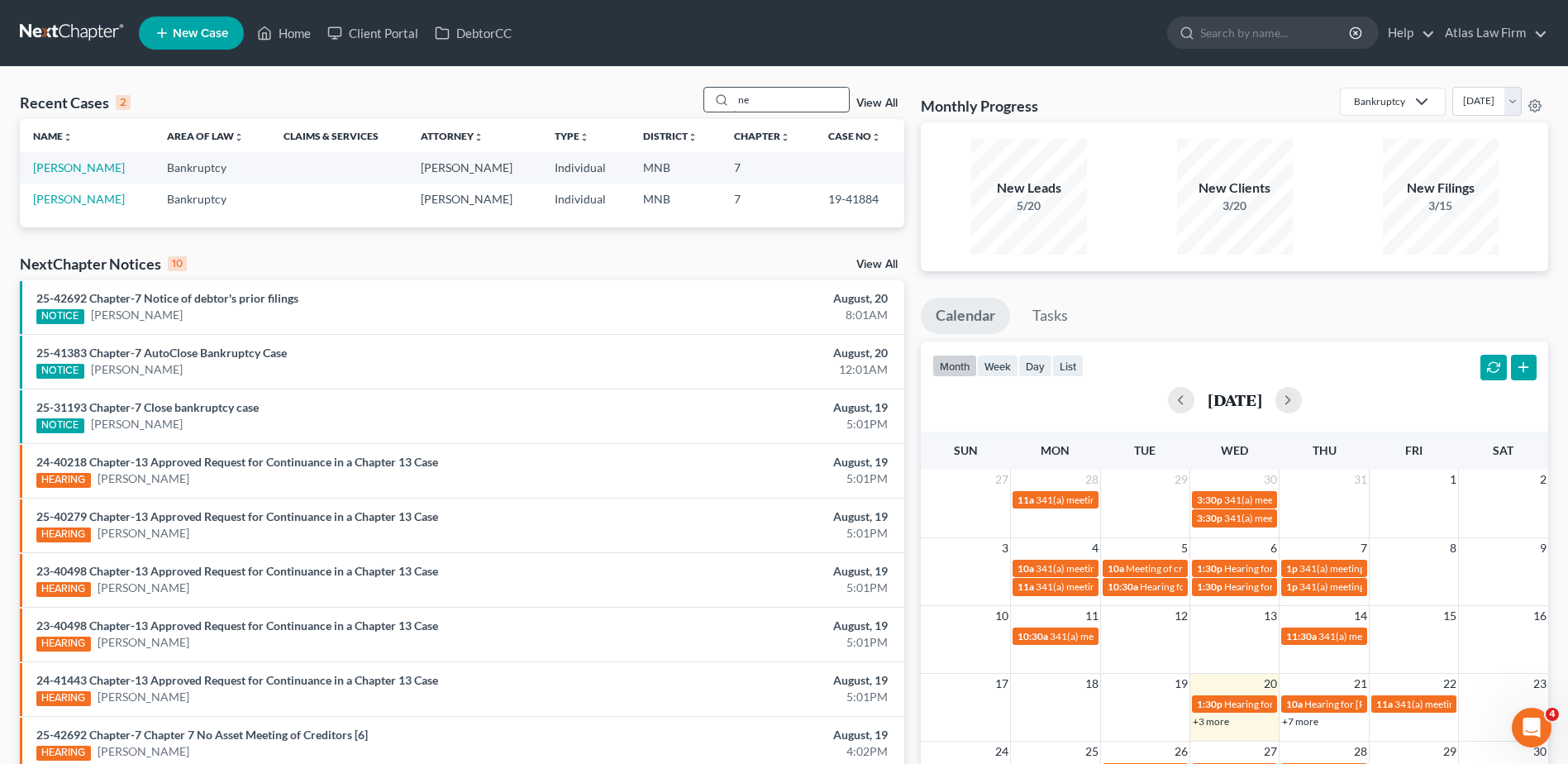
type input "n"
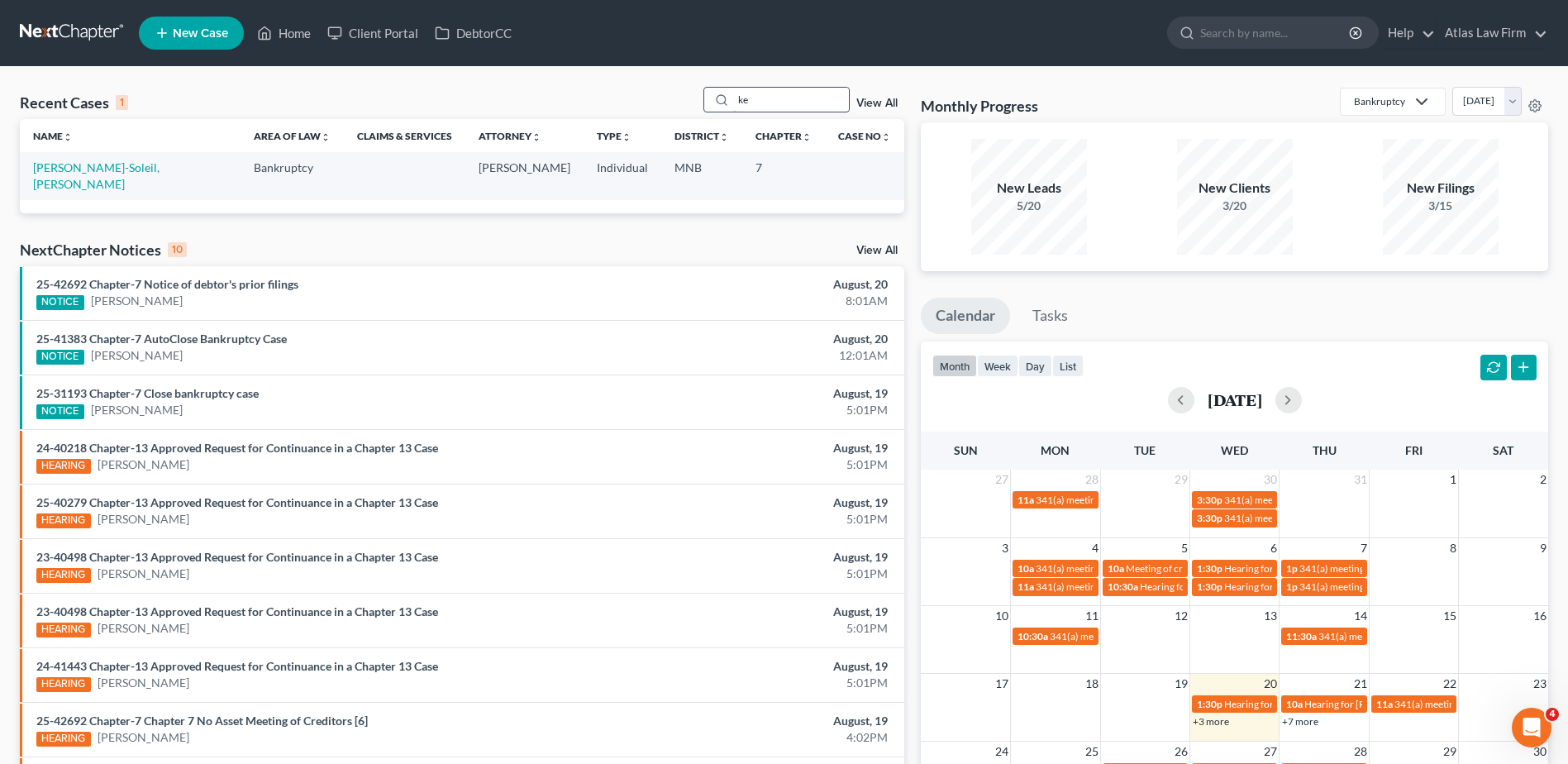
type input "k"
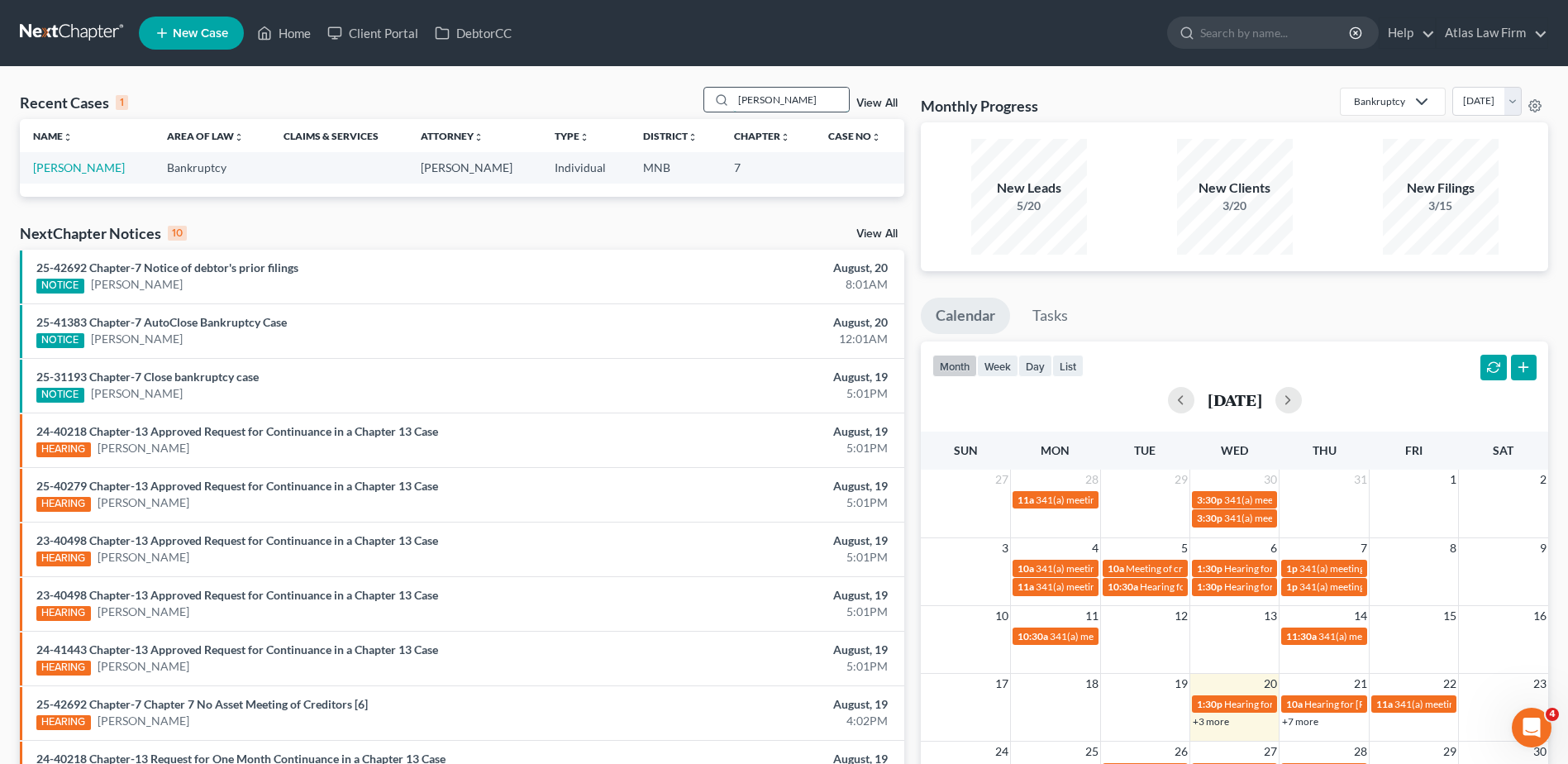
type input "dietz"
